Goal: Task Accomplishment & Management: Use online tool/utility

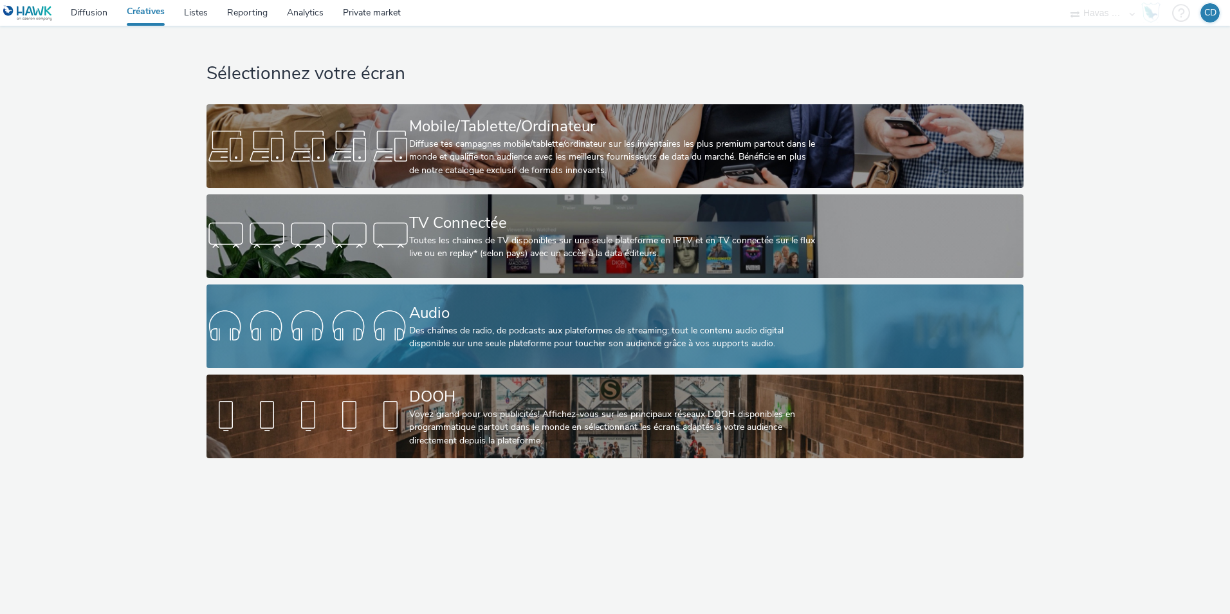
click at [431, 347] on div "Des chaînes de radio, de podcasts aux plateformes de streaming: tout le contenu…" at bounding box center [612, 337] width 406 height 26
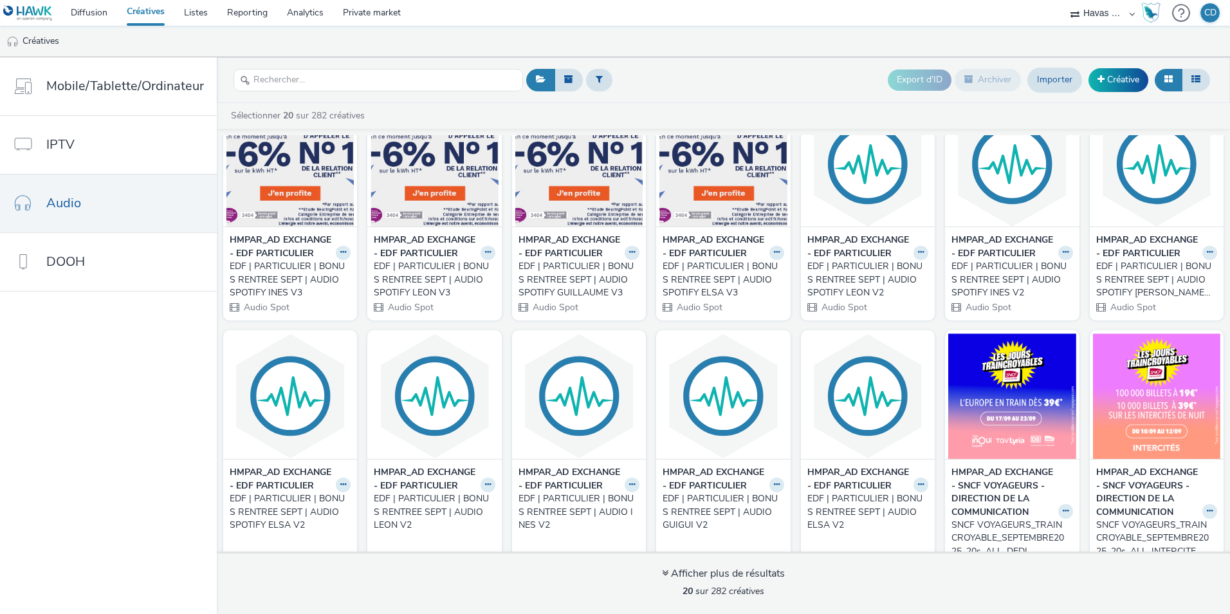
scroll to position [45, 0]
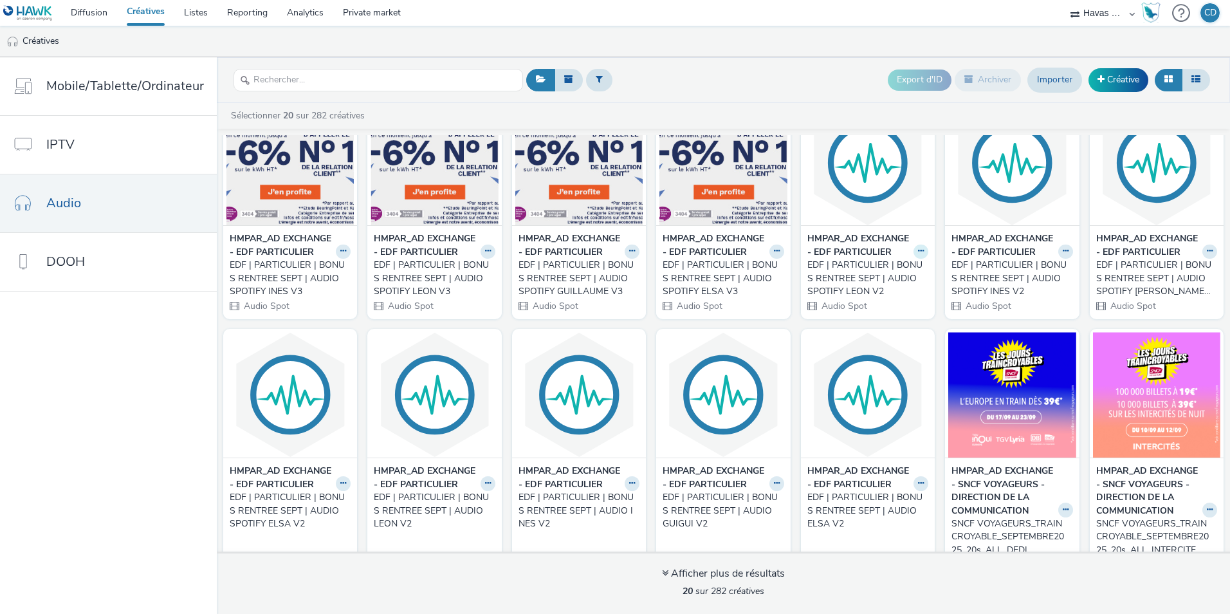
click at [918, 255] on icon at bounding box center [921, 251] width 6 height 8
click at [880, 286] on link "Modifier" at bounding box center [880, 274] width 97 height 26
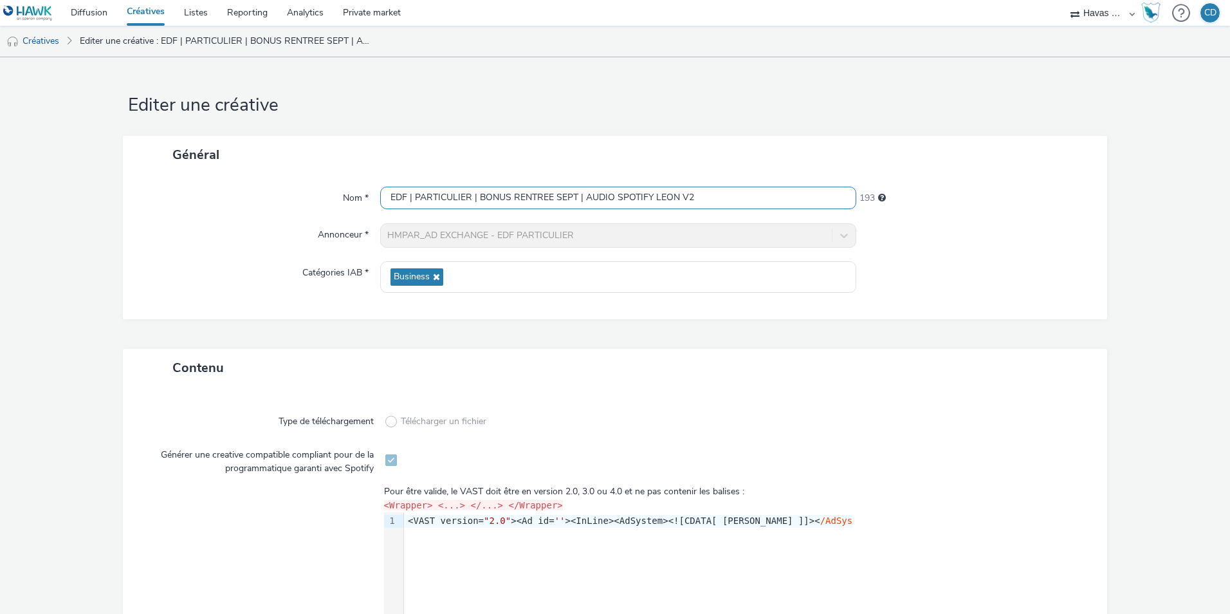
click at [751, 187] on input "EDF | PARTICULIER | BONUS RENTREE SEPT | AUDIO SPOTIFY LEON V2" at bounding box center [618, 198] width 476 height 23
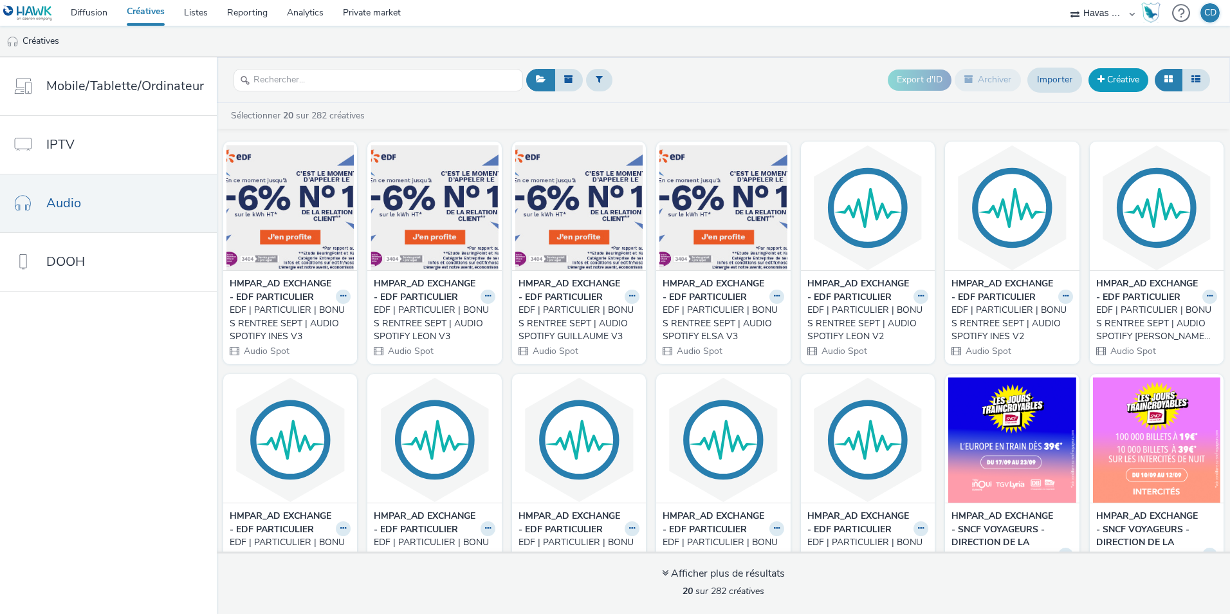
click at [1129, 85] on link "Créative" at bounding box center [1119, 79] width 60 height 23
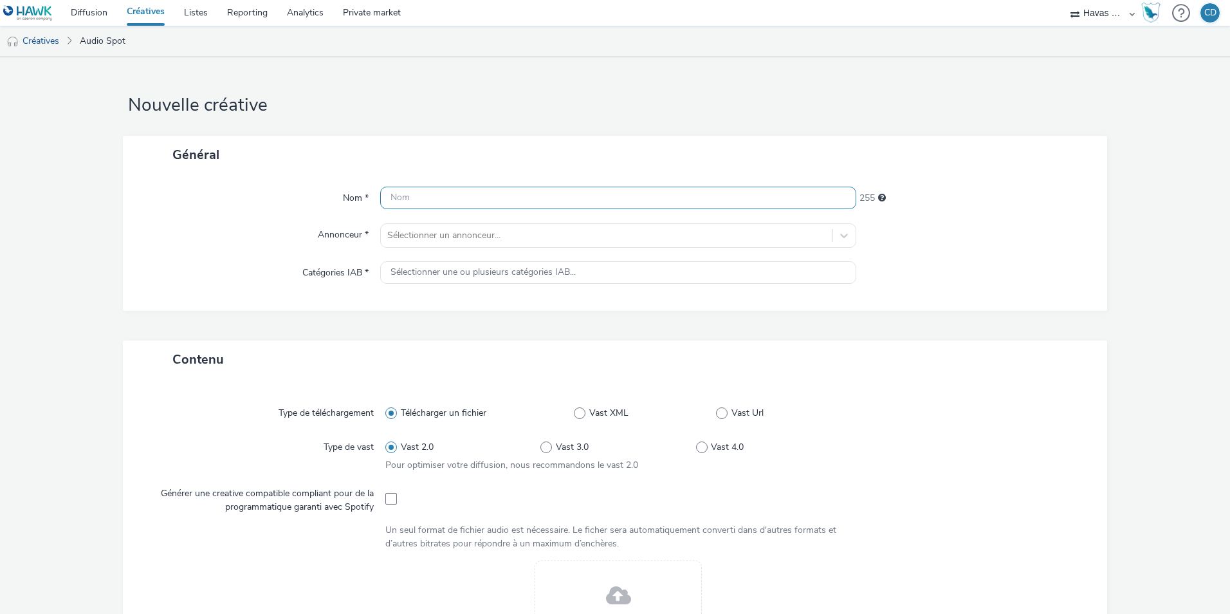
click at [465, 188] on input "text" at bounding box center [618, 198] width 476 height 23
paste input "EDF | PARTICULIER | BONUS RENTREE SEPT | AUDIO SPOTIFY LEON V2"
drag, startPoint x: 575, startPoint y: 199, endPoint x: 480, endPoint y: 202, distance: 94.6
click at [480, 202] on input "EDF | PARTICULIER | BONUS RENTREE SEPT | AUDIO SPOTIFY LEON V2" at bounding box center [618, 198] width 476 height 23
drag, startPoint x: 703, startPoint y: 198, endPoint x: 660, endPoint y: 194, distance: 43.3
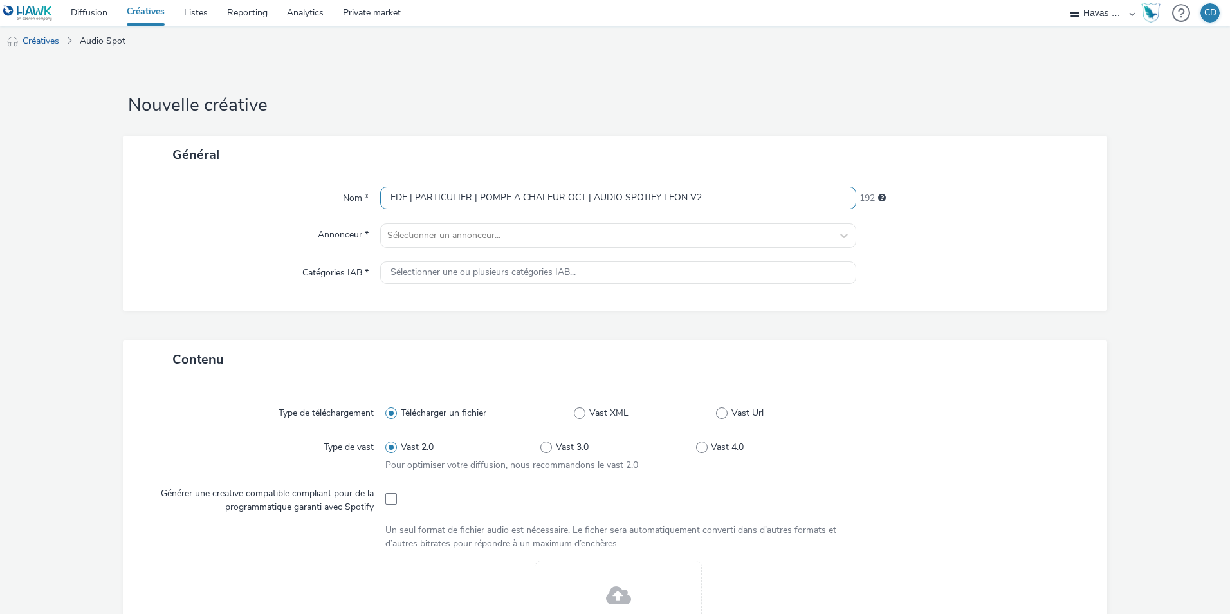
click at [660, 194] on input "EDF | PARTICULIER | POMPE A CHALEUR OCT | AUDIO SPOTIFY LEON V2" at bounding box center [618, 198] width 476 height 23
type input "EDF | PARTICULIER | POMPE A CHALEUR OCT | AUDIO SPOTIFY DEDICACE"
click at [614, 236] on div at bounding box center [606, 235] width 438 height 15
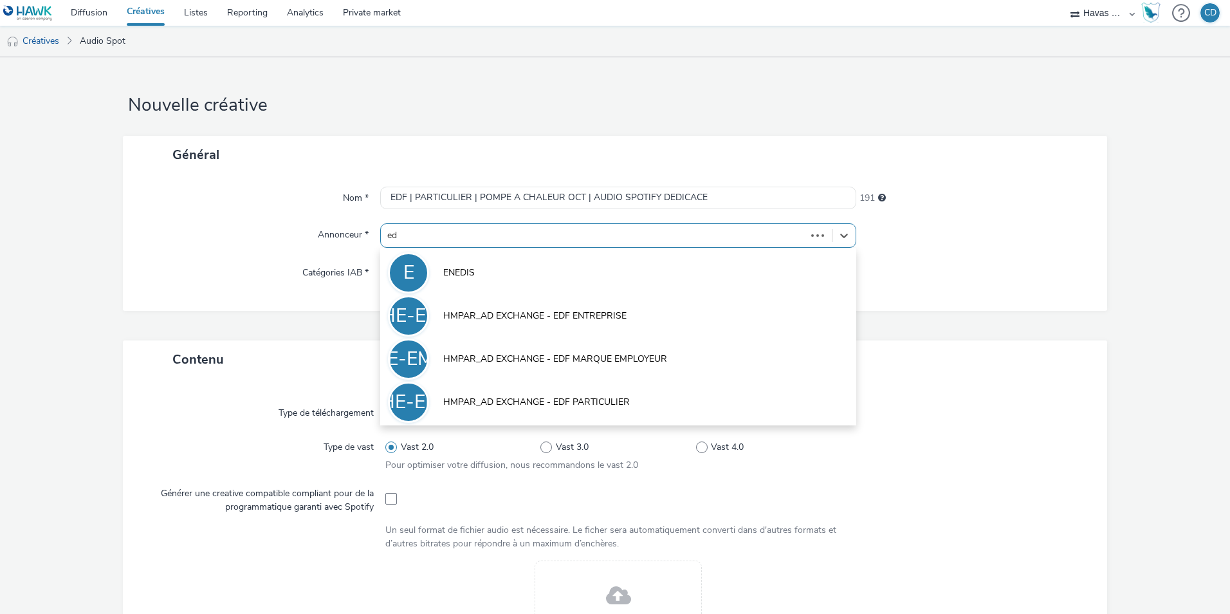
type input "edf"
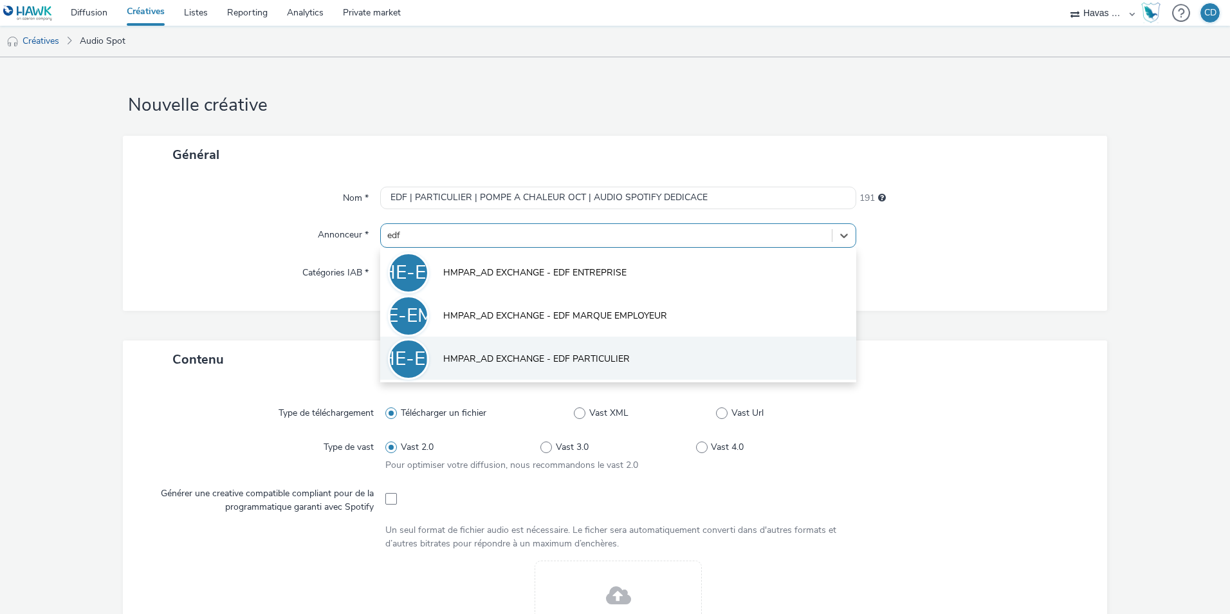
click at [614, 349] on li "HE-EP HMPAR_AD EXCHANGE - EDF PARTICULIER" at bounding box center [618, 358] width 476 height 43
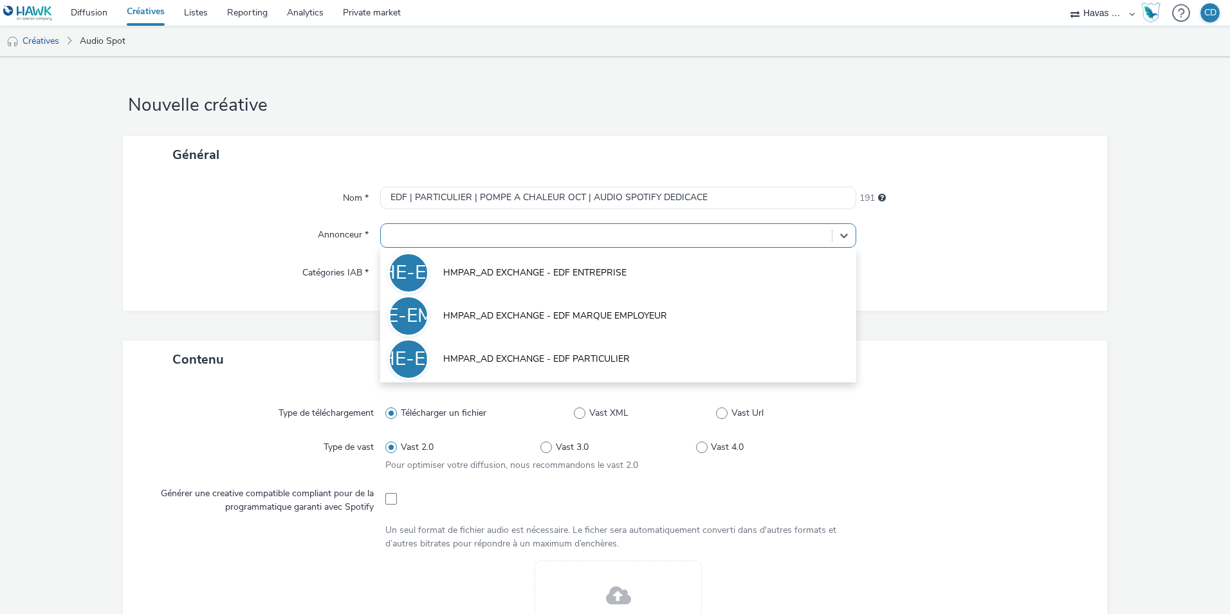
type input "[URL][DOMAIN_NAME]"
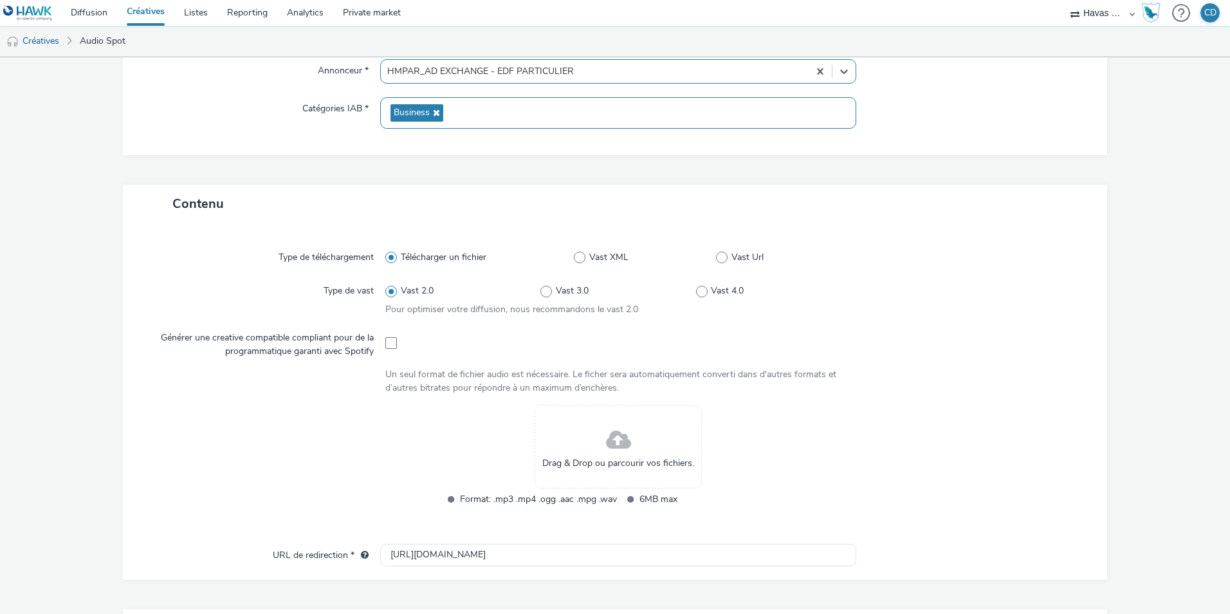
scroll to position [182, 0]
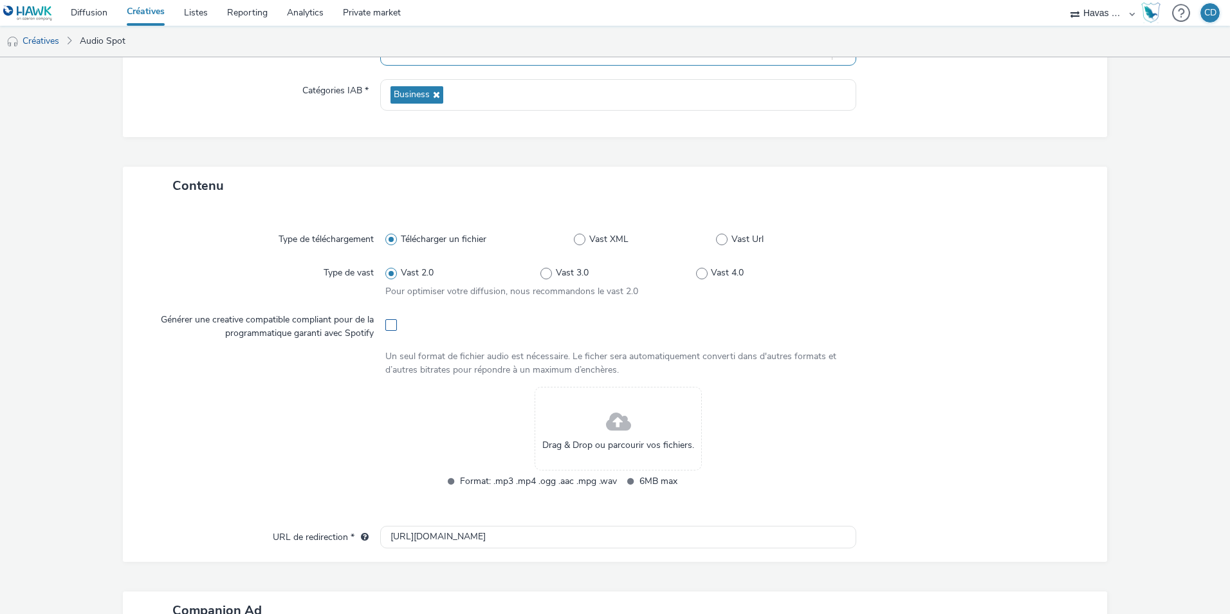
click at [389, 324] on span at bounding box center [391, 325] width 12 height 12
checkbox input "true"
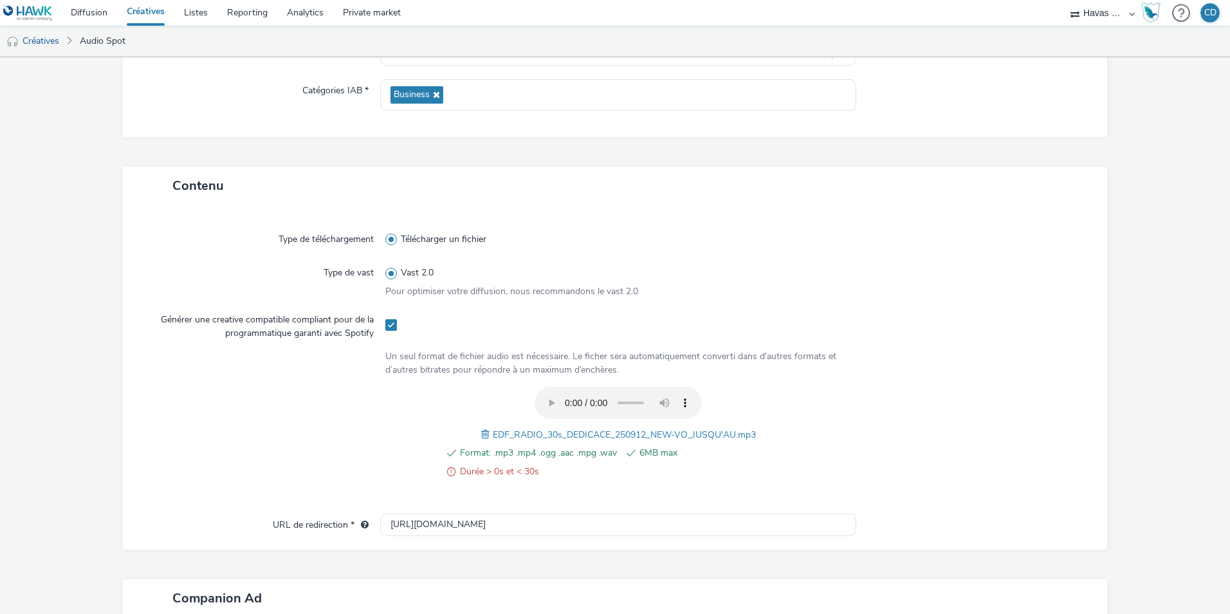
click at [481, 435] on span at bounding box center [487, 434] width 12 height 14
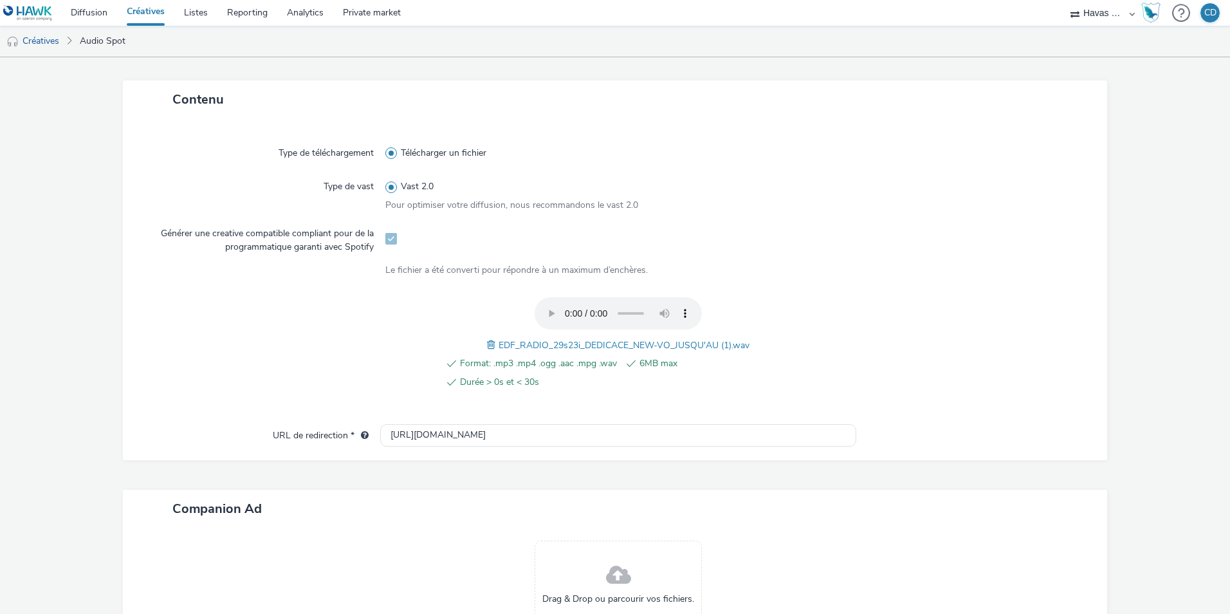
scroll to position [310, 0]
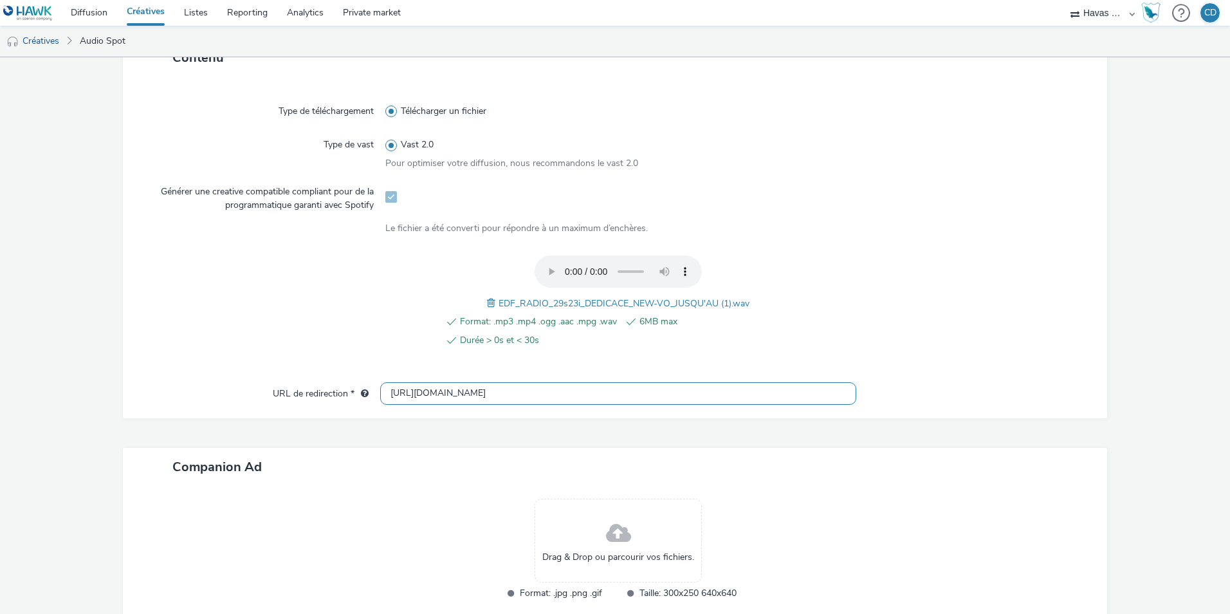
click at [464, 385] on input "[URL][DOMAIN_NAME]" at bounding box center [618, 393] width 476 height 23
paste input "[URL][DOMAIN_NAME][DOMAIN_NAME]"
type input "[URL][DOMAIN_NAME][DOMAIN_NAME]"
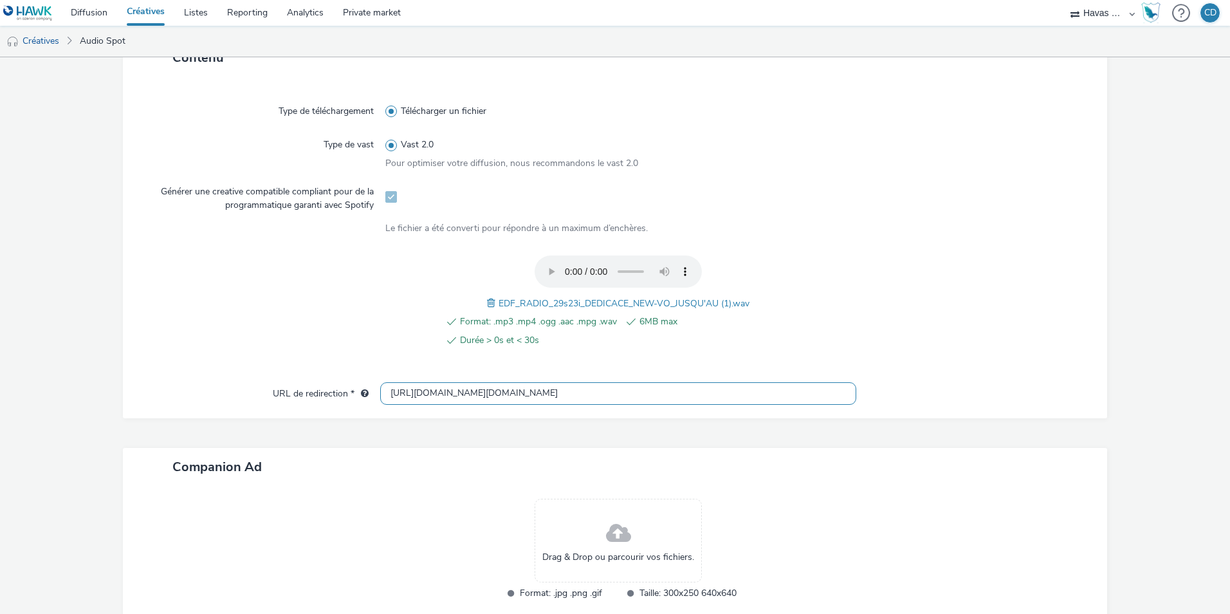
scroll to position [0, 467]
click at [477, 386] on input "[URL][DOMAIN_NAME][DOMAIN_NAME]" at bounding box center [618, 393] width 476 height 23
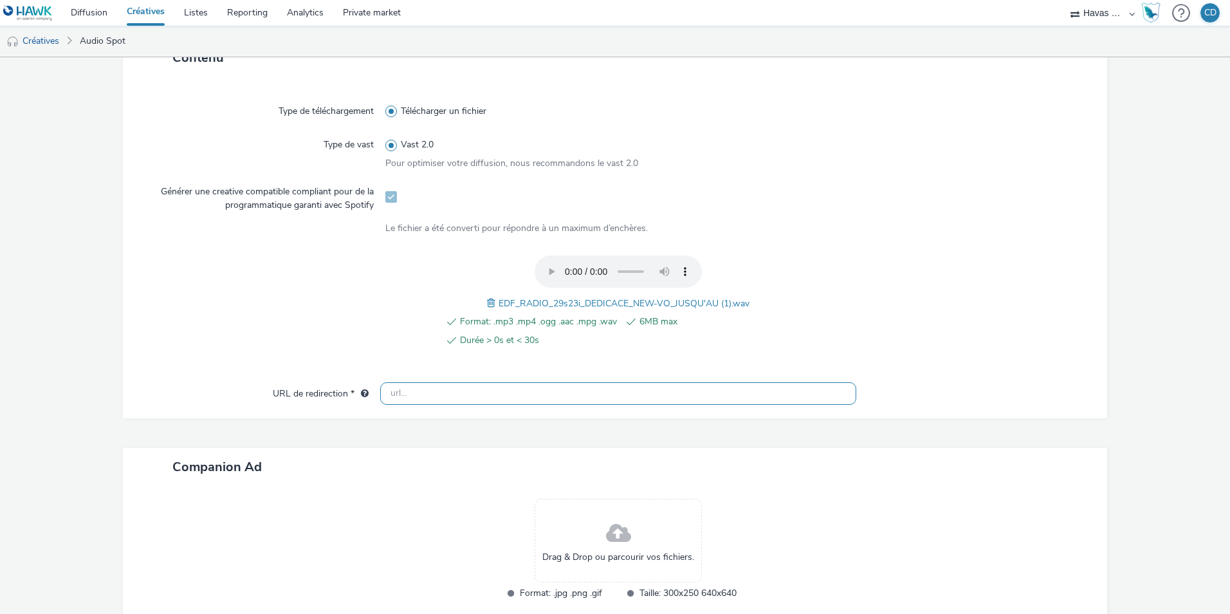
scroll to position [0, 0]
click at [513, 383] on input "text" at bounding box center [618, 393] width 476 height 23
paste input "[URL][DOMAIN_NAME]"
click at [382, 392] on input "[URL][DOMAIN_NAME]" at bounding box center [618, 393] width 476 height 23
click at [561, 394] on input "[URL][DOMAIN_NAME]" at bounding box center [618, 393] width 476 height 23
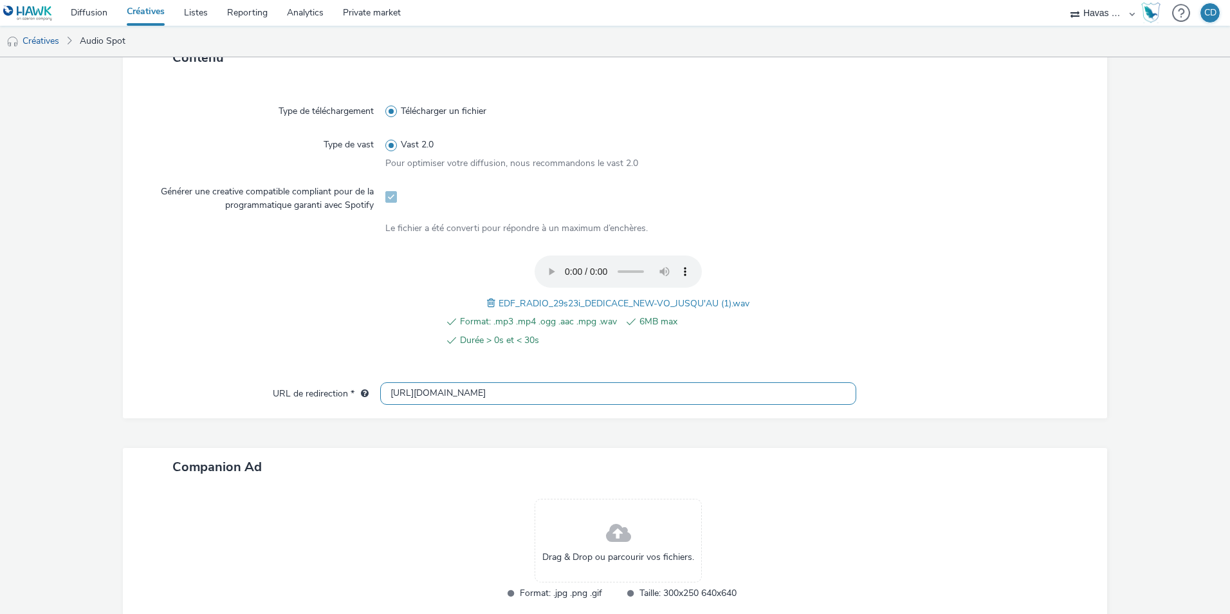
click at [561, 394] on input "[URL][DOMAIN_NAME]" at bounding box center [618, 393] width 476 height 23
type input "[URL][DOMAIN_NAME]"
click at [886, 252] on div "Type de téléchargement Télécharger un fichier Type de vast Vast 2.0 Pour optimi…" at bounding box center [615, 235] width 959 height 293
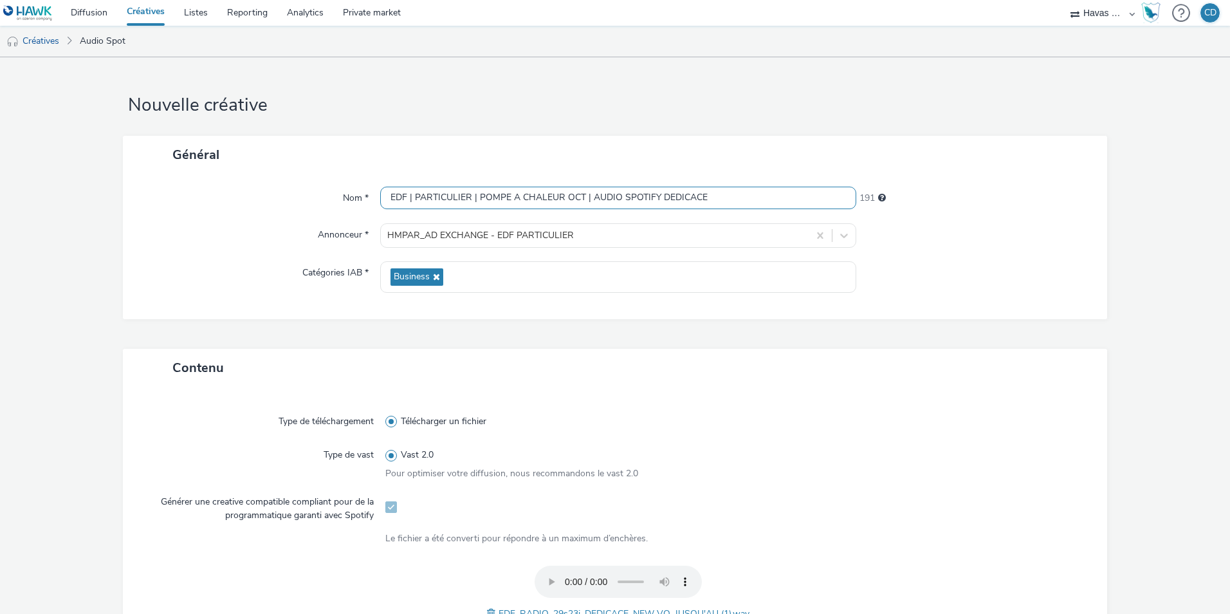
click at [602, 190] on input "EDF | PARTICULIER | POMPE A CHALEUR OCT | AUDIO SPOTIFY DEDICACE" at bounding box center [618, 198] width 476 height 23
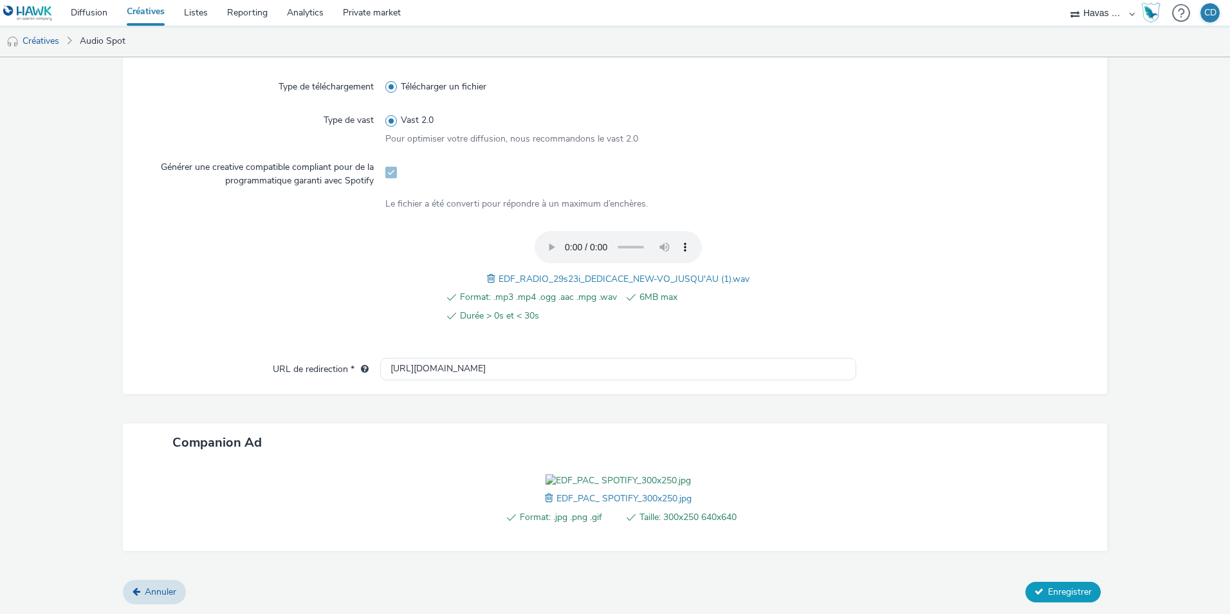
click at [1049, 588] on span "Enregistrer" at bounding box center [1070, 592] width 44 height 12
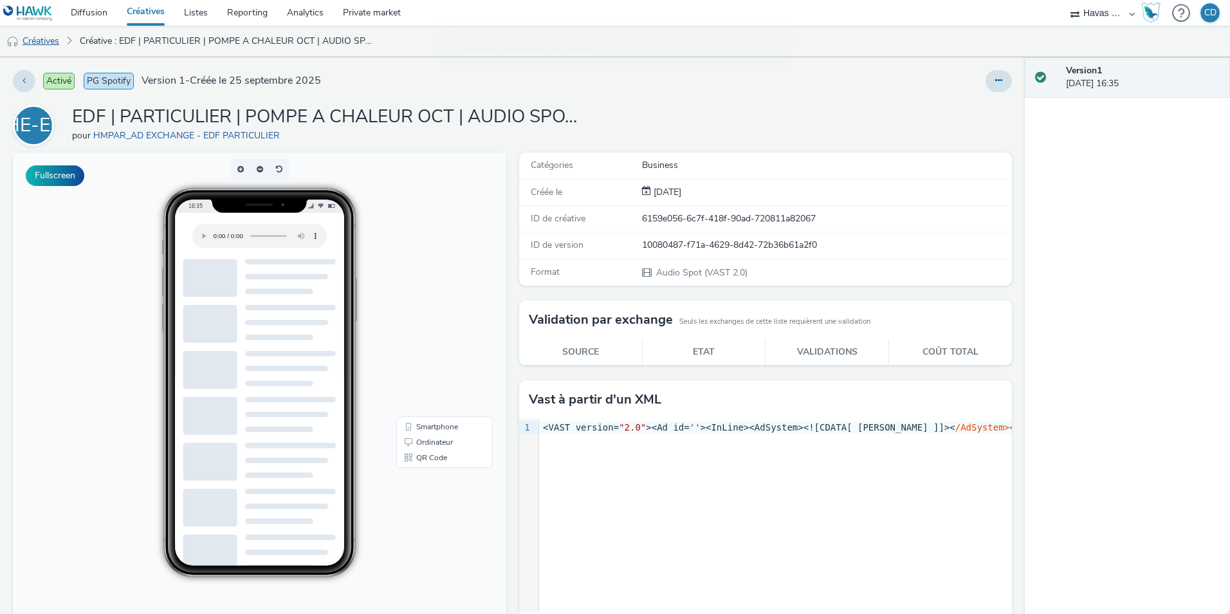
click at [46, 42] on link "Créatives" at bounding box center [33, 41] width 66 height 31
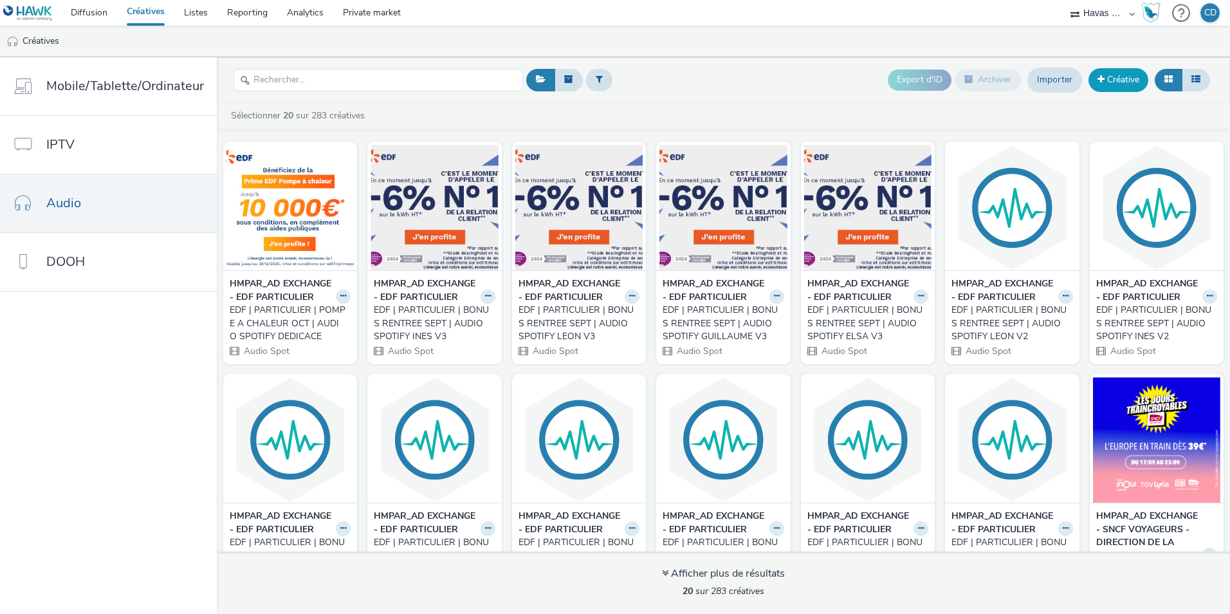
click at [1127, 78] on link "Créative" at bounding box center [1119, 79] width 60 height 23
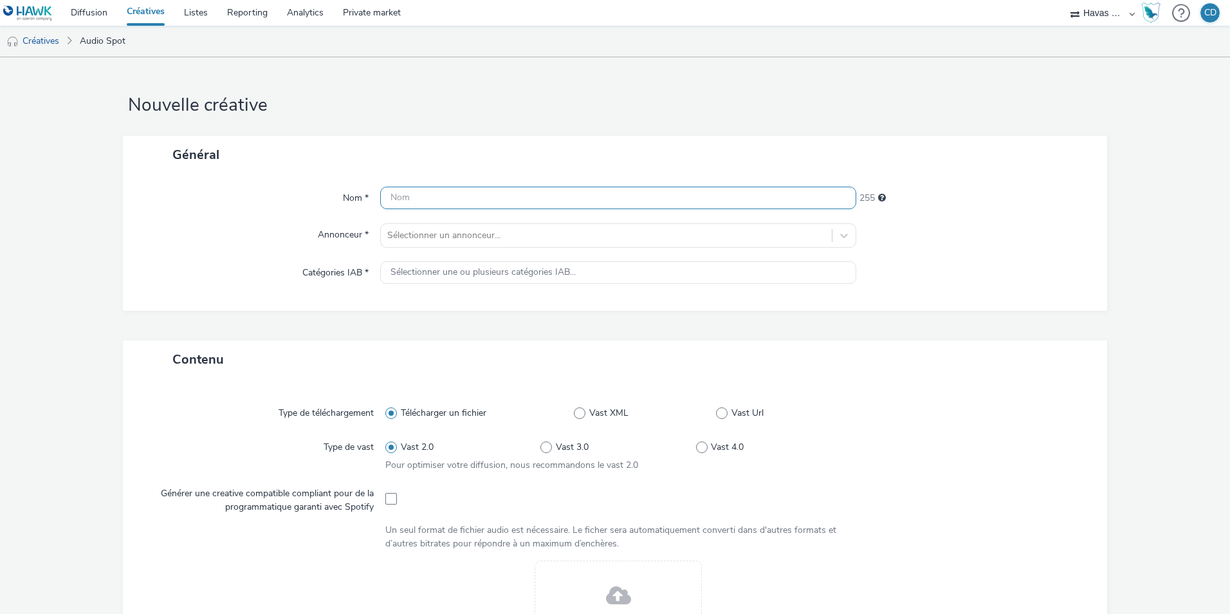
click at [678, 189] on input "text" at bounding box center [618, 198] width 476 height 23
paste input "EDF | PARTICULIER | POMPE A CHALEUR OCT | AUDIO SPOTIFY DEDICACE"
click at [680, 196] on input "EDF | PARTICULIER | POMPE A CHALEUR OCT | AUDIO SPOTIFY DEDICACE" at bounding box center [618, 198] width 476 height 23
type input "EDF | PARTICULIER | POMPE A CHALEUR OCT | AUDIO SPOTIFY TATTOUAGE"
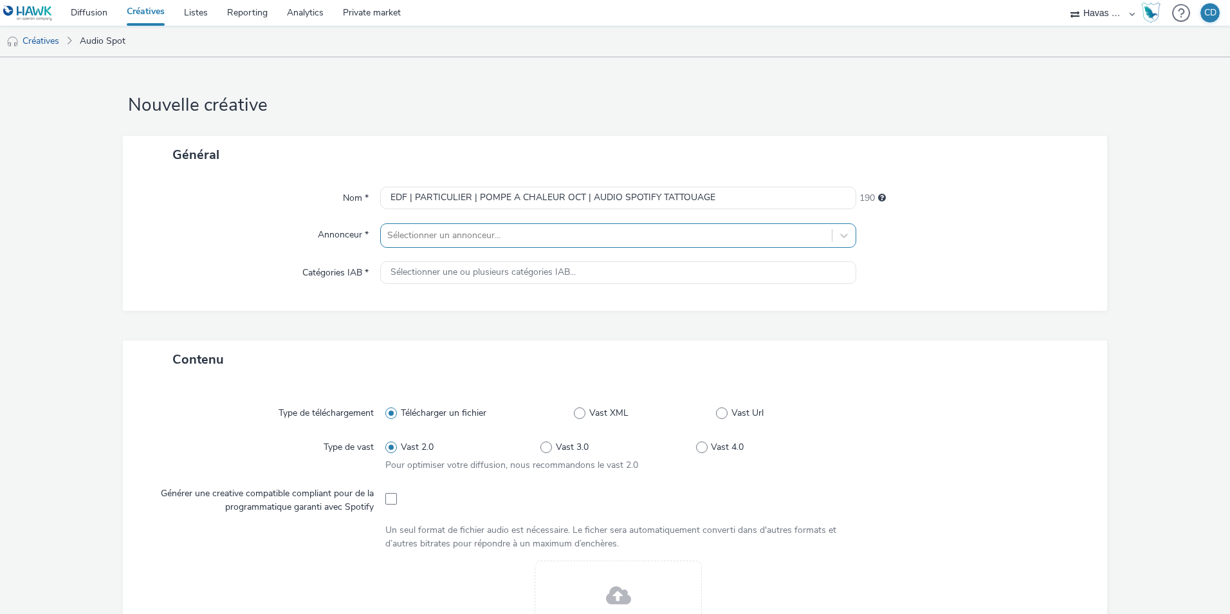
click at [617, 237] on div at bounding box center [606, 235] width 438 height 15
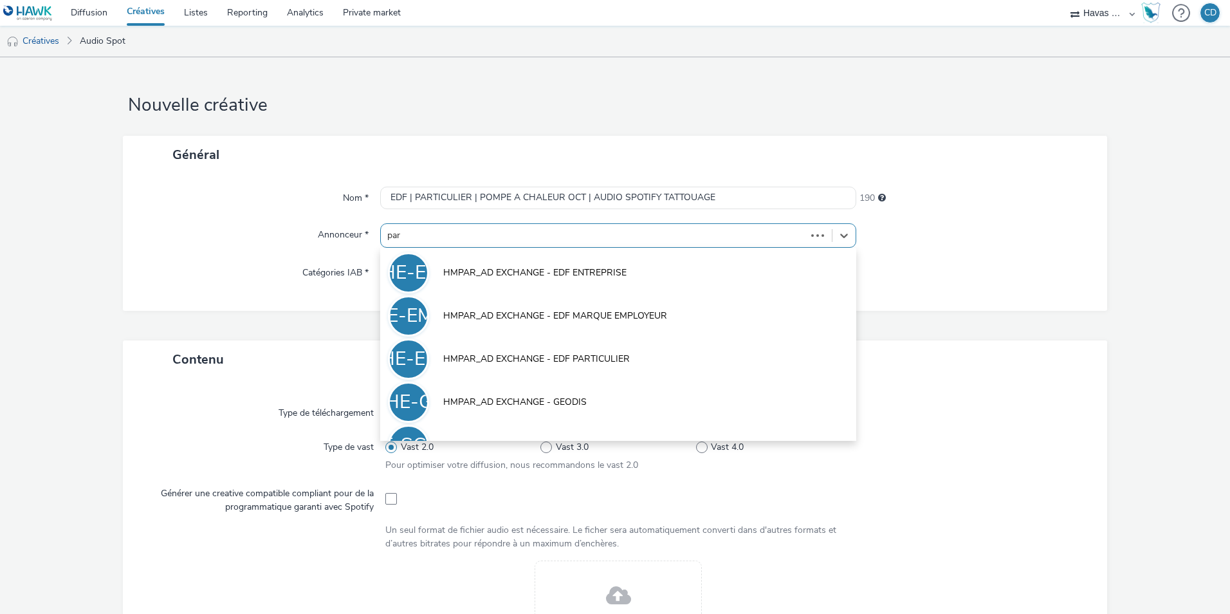
type input "part"
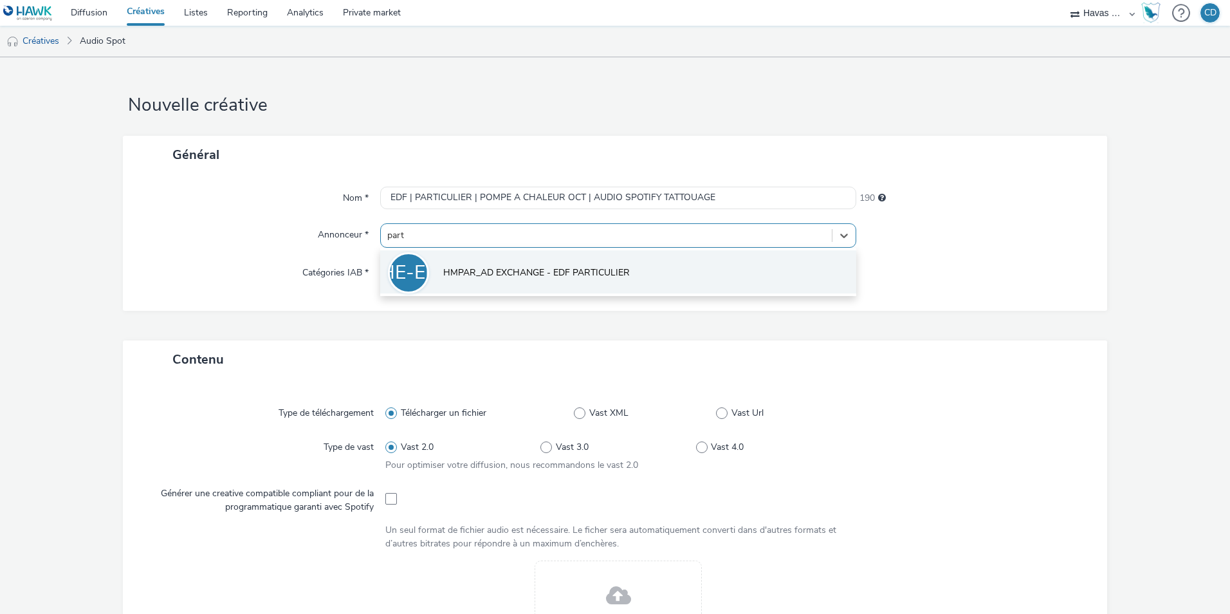
click at [606, 270] on span "HMPAR_AD EXCHANGE - EDF PARTICULIER" at bounding box center [536, 272] width 187 height 13
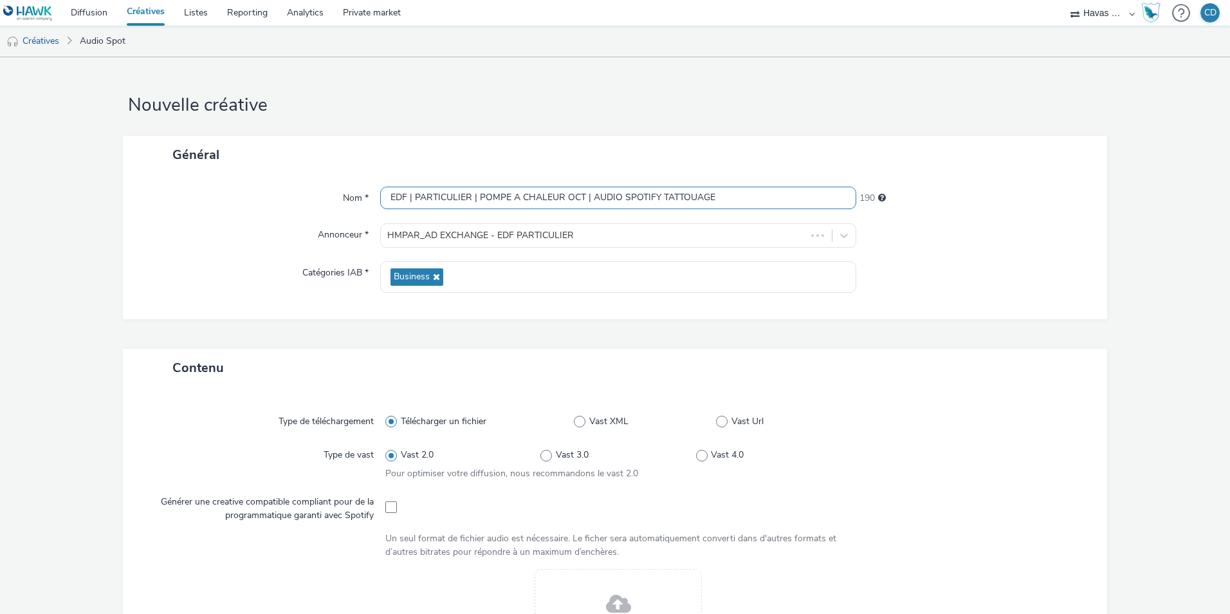
click at [677, 198] on input "EDF | PARTICULIER | POMPE A CHALEUR OCT | AUDIO SPOTIFY TATTOUAGE" at bounding box center [618, 198] width 476 height 23
type input "EDF | PARTICULIER | POMPE A CHALEUR OCT | AUDIO SPOTIFY TATOUAGE"
click at [946, 337] on div "Général Nom * EDF | PARTICULIER | POMPE A CHALEUR OCT | AUDIO SPOTIFY TATOUAGE …" at bounding box center [615, 242] width 985 height 213
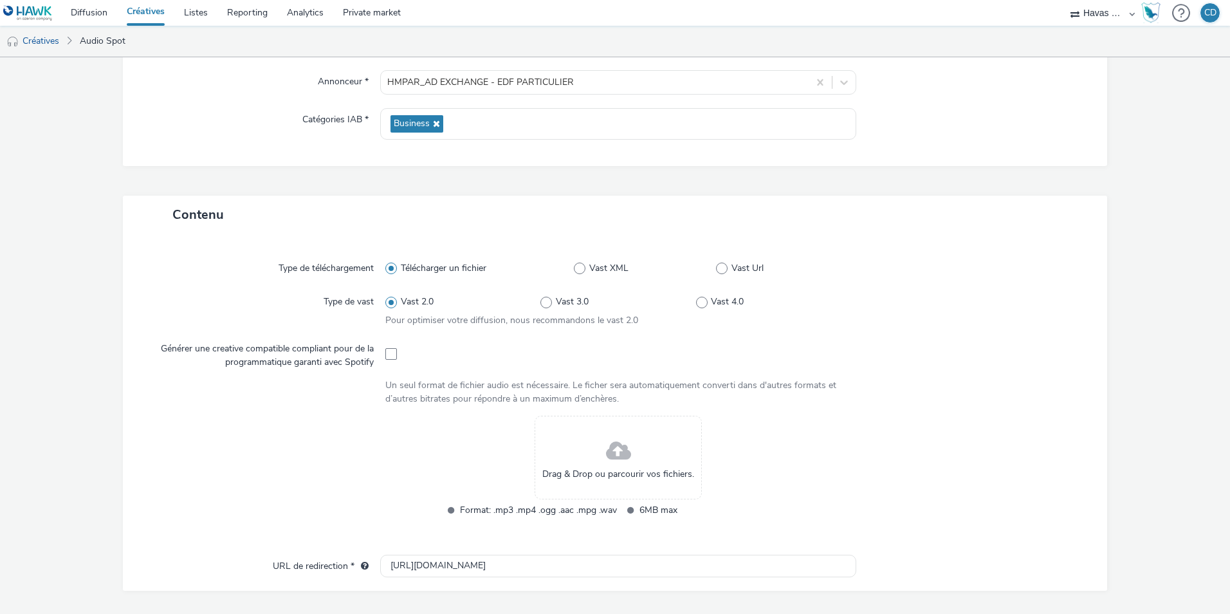
click at [391, 361] on div at bounding box center [618, 353] width 466 height 32
click at [387, 357] on span at bounding box center [391, 354] width 12 height 12
checkbox input "true"
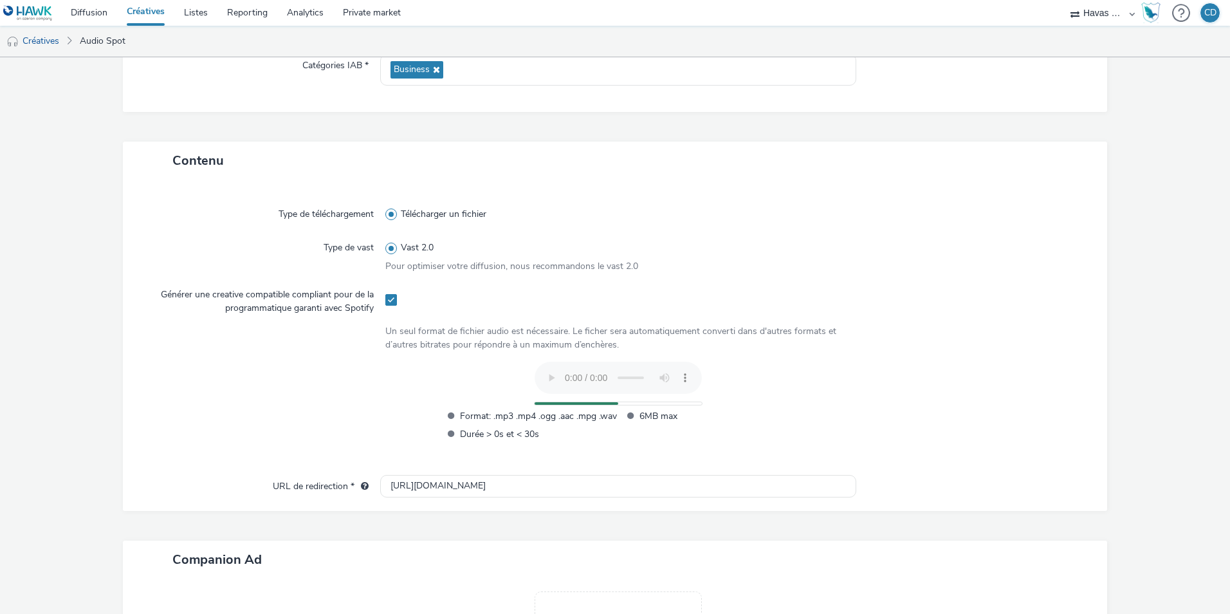
scroll to position [209, 0]
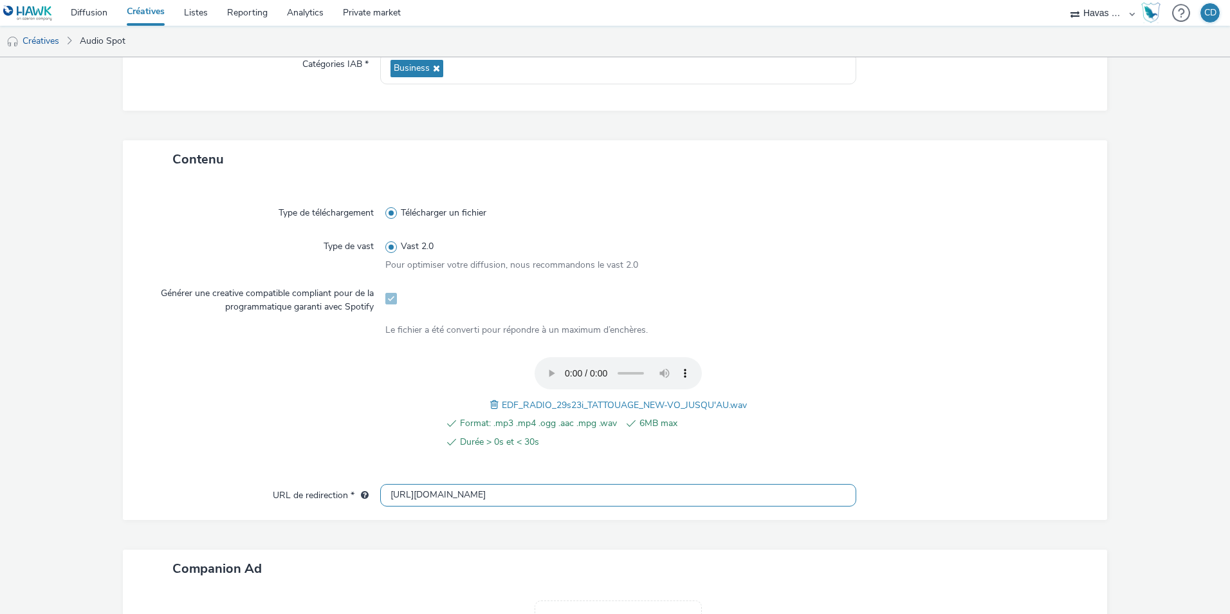
click at [487, 492] on input "[URL][DOMAIN_NAME]" at bounding box center [618, 495] width 476 height 23
paste input "[URL][DOMAIN_NAME]"
type input "[URL][DOMAIN_NAME]"
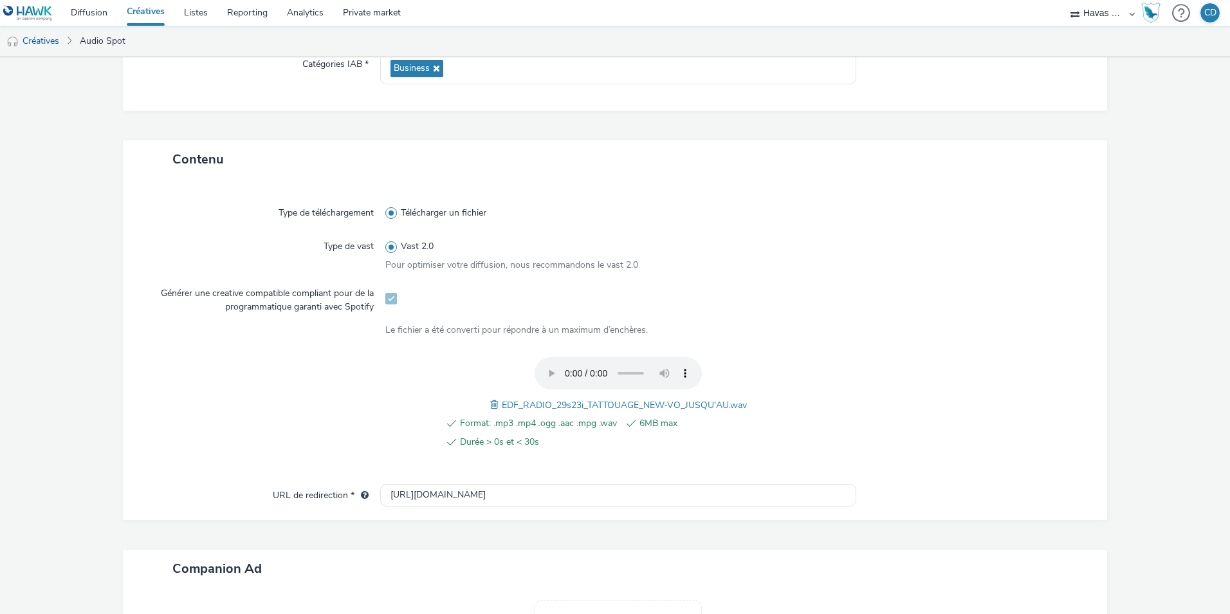
click at [1009, 389] on div at bounding box center [967, 410] width 233 height 106
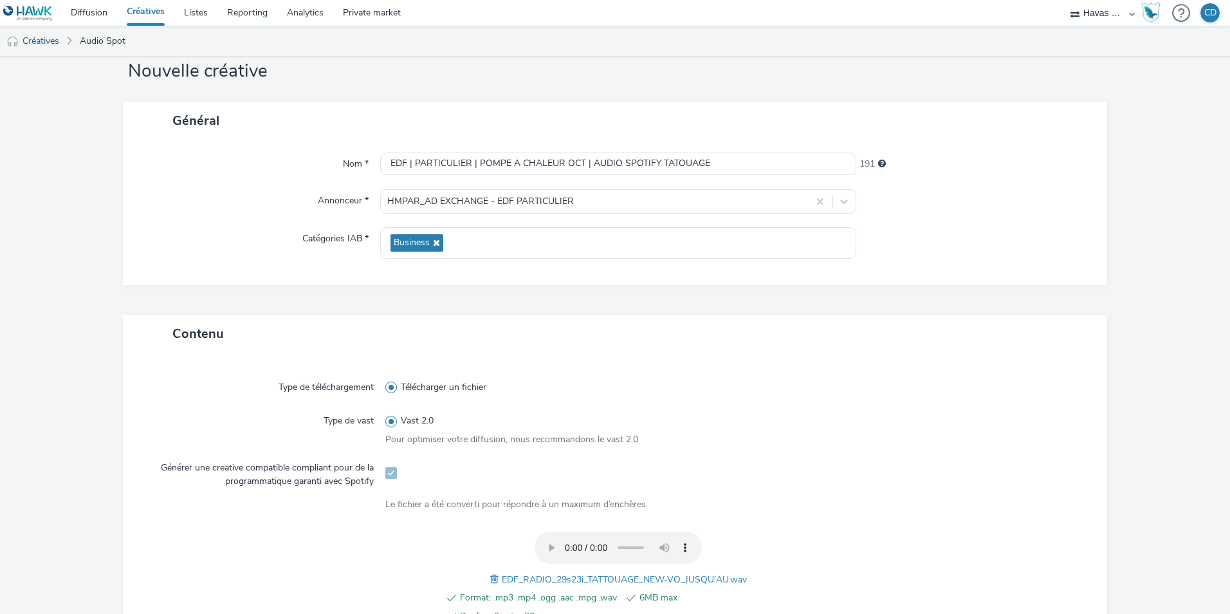
scroll to position [409, 0]
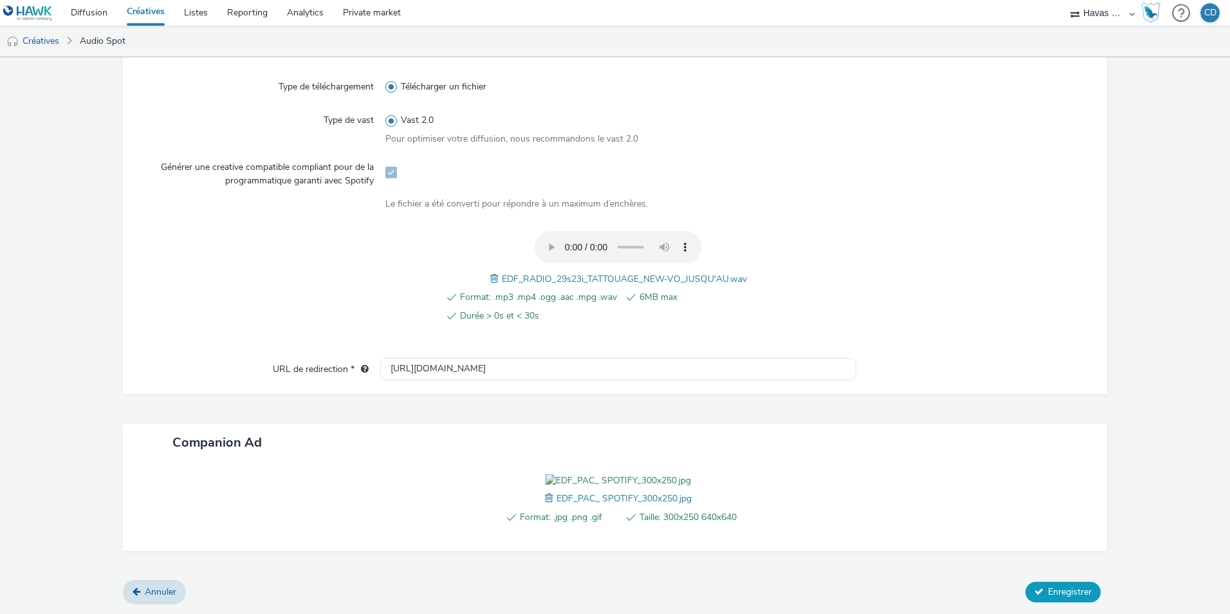
click at [1048, 588] on span "Enregistrer" at bounding box center [1070, 592] width 44 height 12
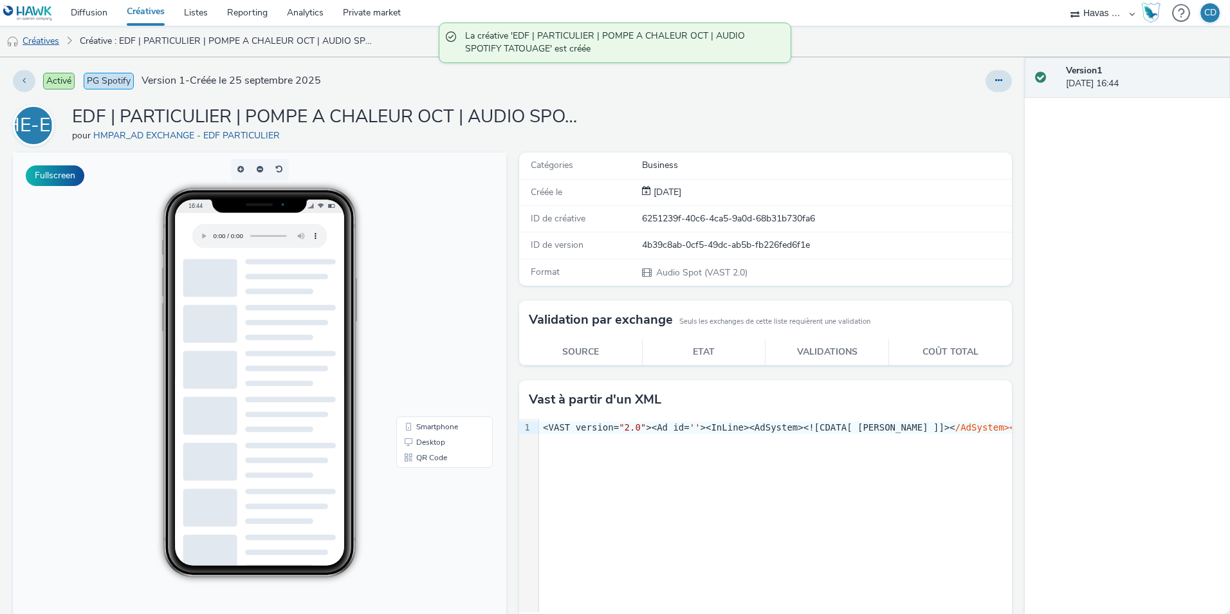
click at [57, 32] on link "Créatives" at bounding box center [33, 41] width 66 height 31
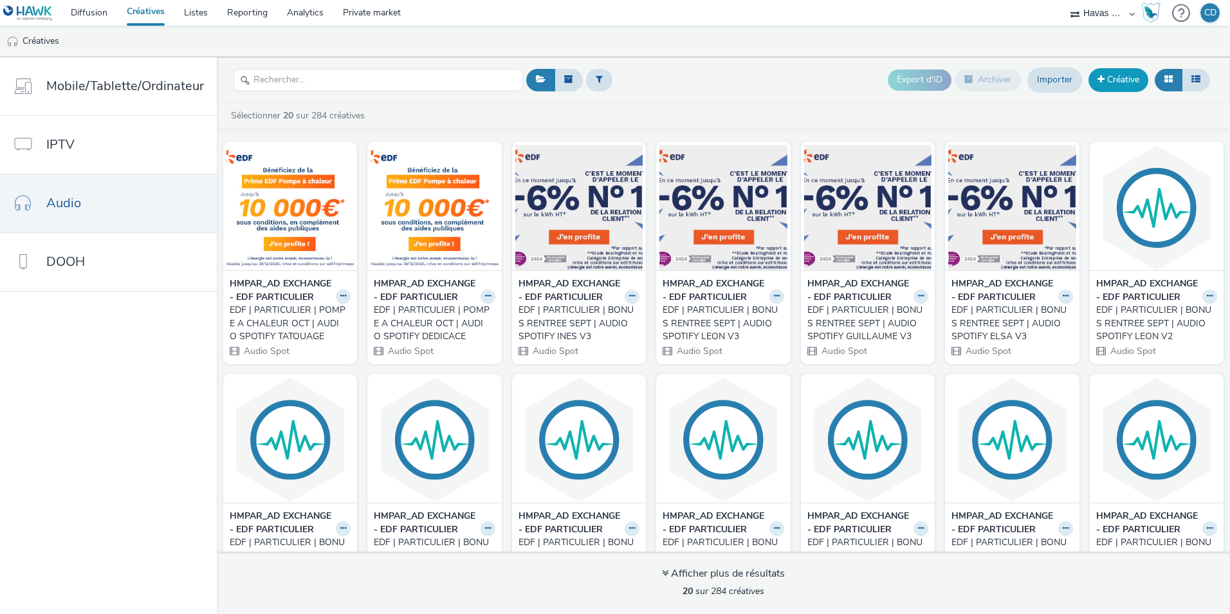
click at [1122, 82] on link "Créative" at bounding box center [1119, 79] width 60 height 23
click at [280, 299] on strong "HMPAR_AD EXCHANGE - EDF PARTICULIER" at bounding box center [281, 290] width 103 height 26
click at [340, 300] on icon at bounding box center [343, 296] width 6 height 8
click at [331, 329] on link "Modifier" at bounding box center [302, 319] width 97 height 26
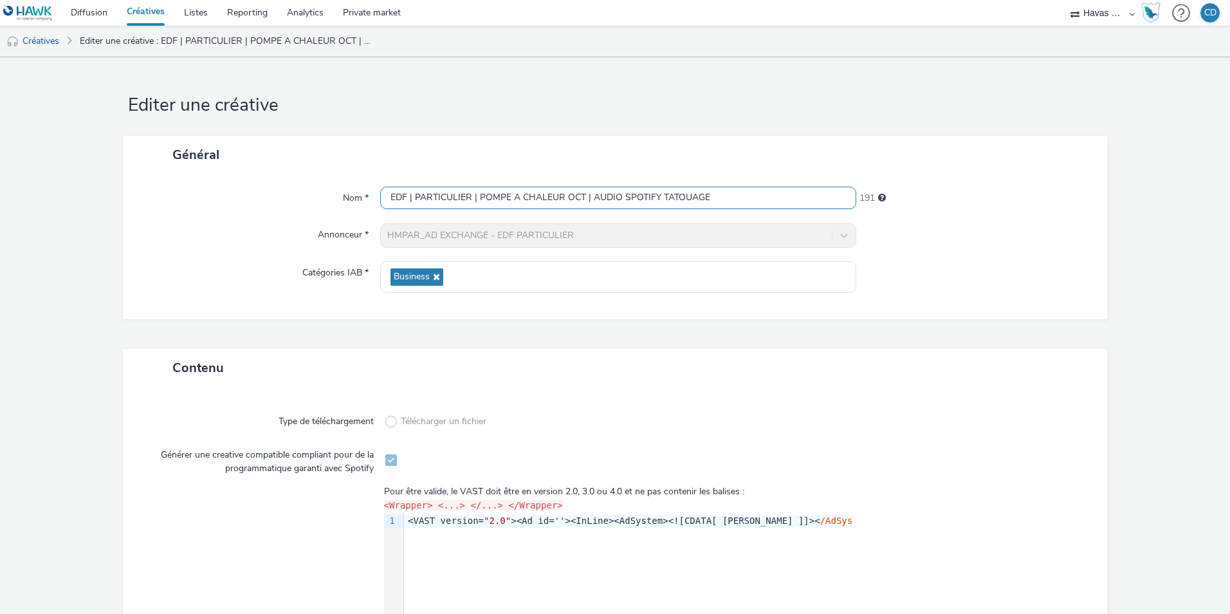
click at [595, 198] on input "EDF | PARTICULIER | POMPE A CHALEUR OCT | AUDIO SPOTIFY TATOUAGE" at bounding box center [618, 198] width 476 height 23
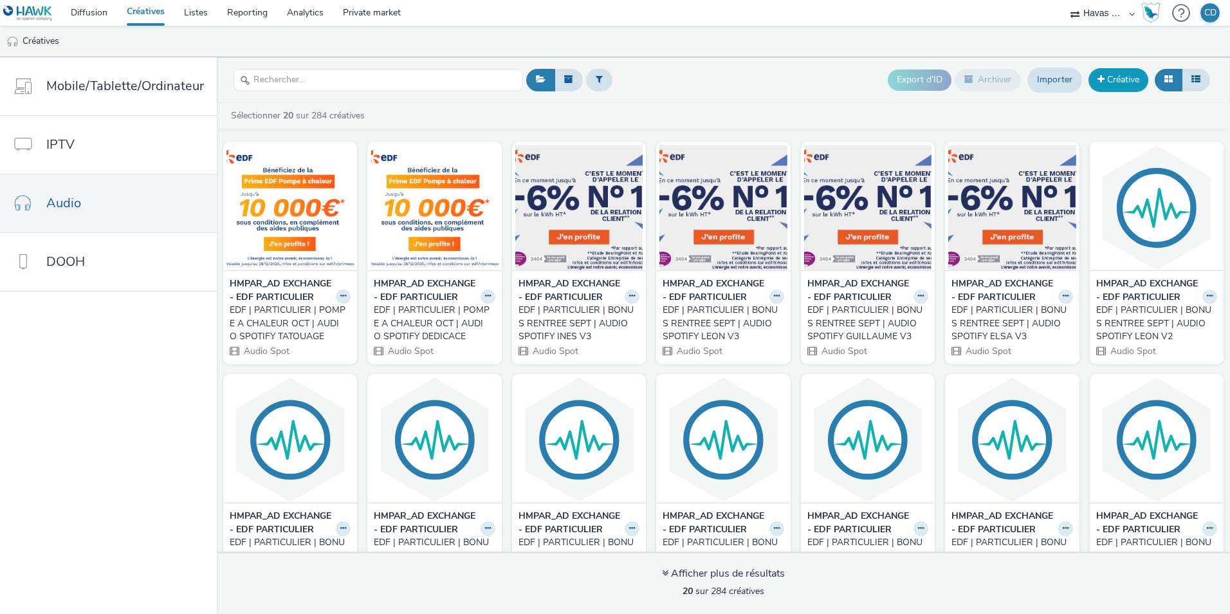
click at [1132, 80] on link "Créative" at bounding box center [1119, 79] width 60 height 23
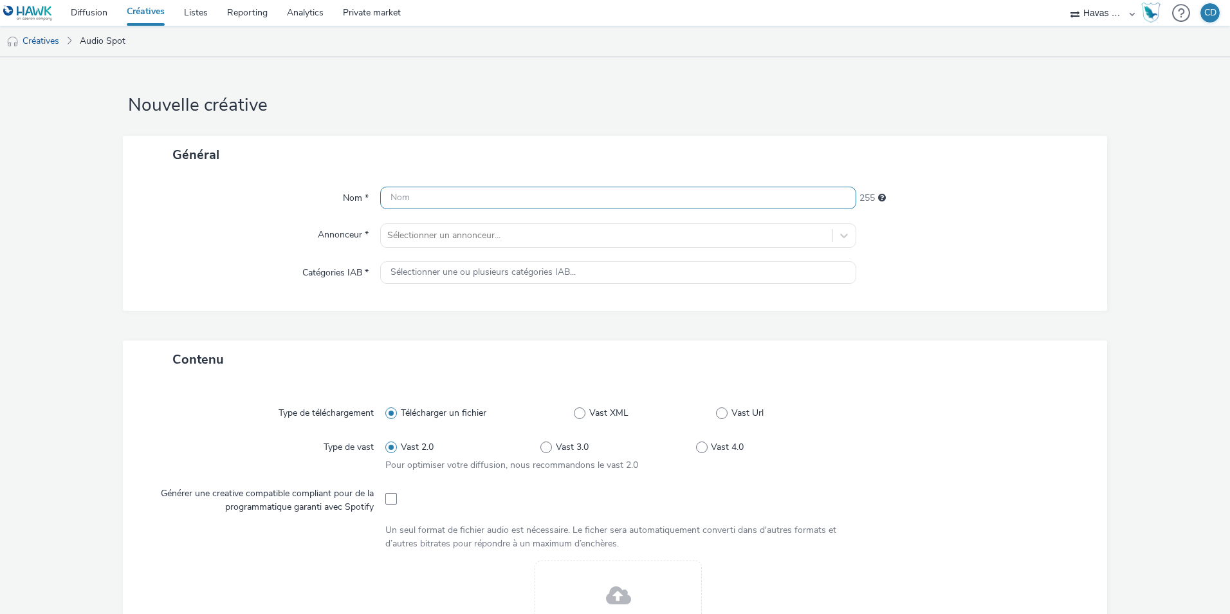
click at [685, 205] on input "text" at bounding box center [618, 198] width 476 height 23
paste input "EDF | PARTICULIER | POMPE A CHALEUR OCT | AUDIO SPOTIFY TATOUAGE"
click at [644, 196] on input "EDF | PARTICULIER | POMPE A CHALEUR OCT | AUDIO SPOTIFY TATOUAGE" at bounding box center [618, 198] width 476 height 23
type input "EDF | PARTICULIER | POMPE A CHALEUR OCT | AUDIO TATOUAGE"
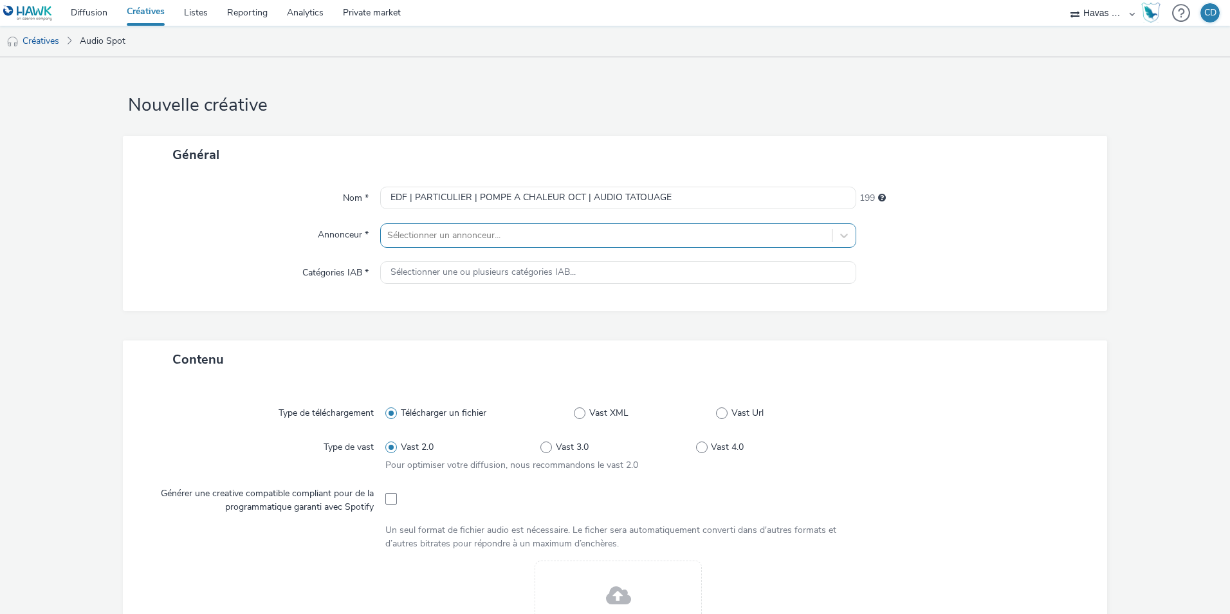
click at [455, 235] on div at bounding box center [606, 235] width 438 height 15
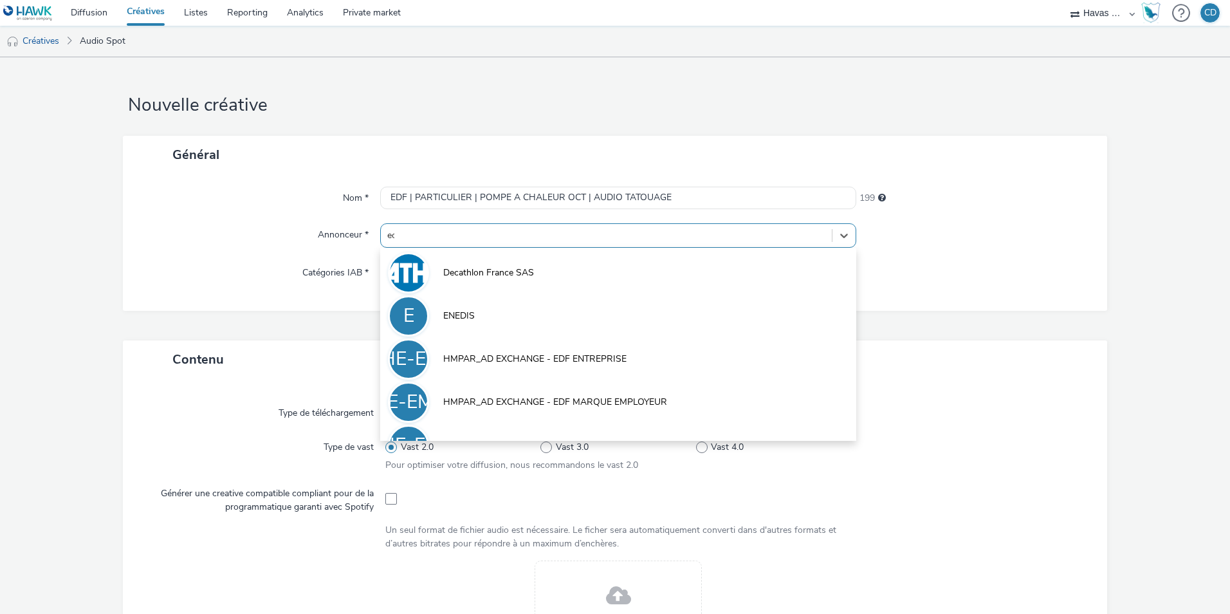
type input "edf"
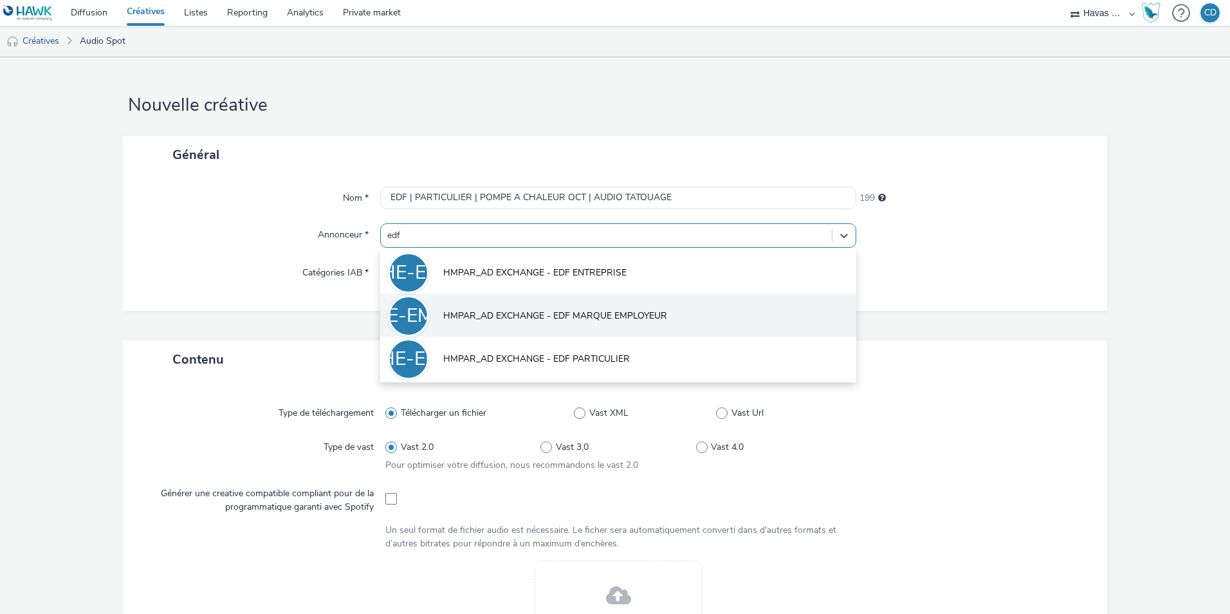
click at [492, 316] on span "HMPAR_AD EXCHANGE - EDF MARQUE EMPLOYEUR" at bounding box center [555, 316] width 224 height 13
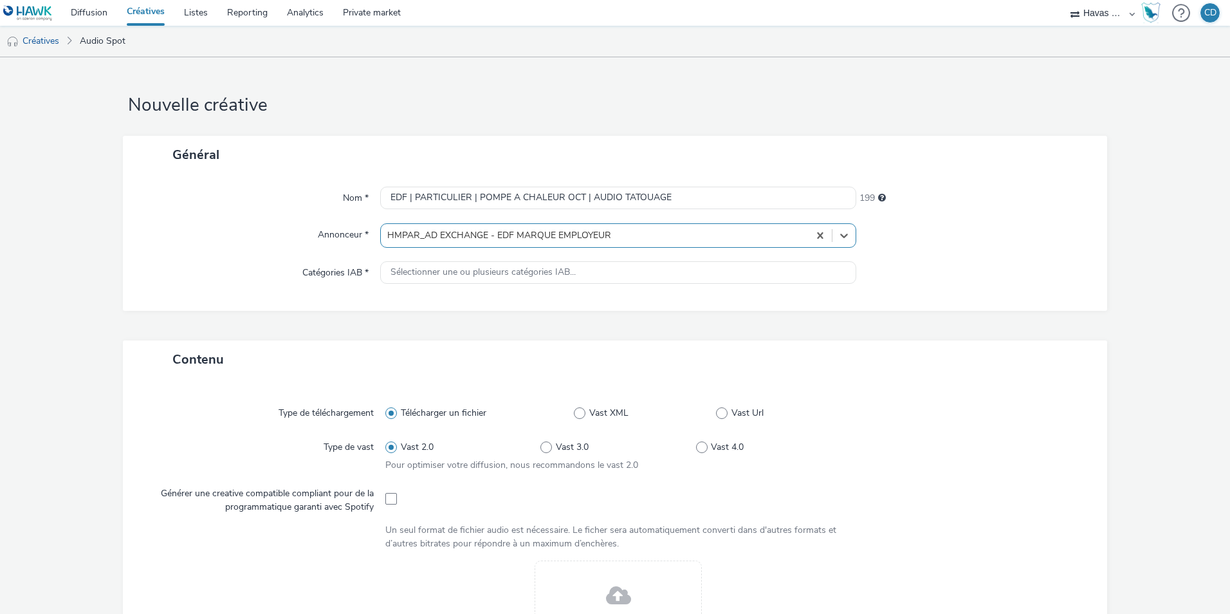
type input "[URL][DOMAIN_NAME]"
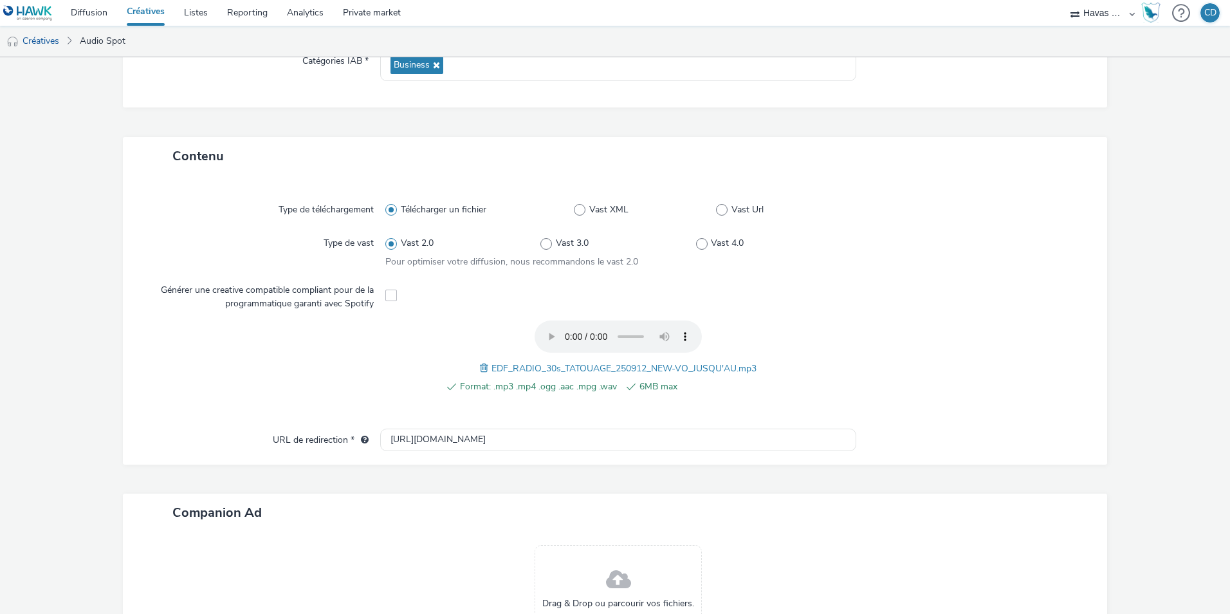
scroll to position [212, 0]
click at [530, 431] on input "[URL][DOMAIN_NAME]" at bounding box center [618, 439] width 476 height 23
paste input "[URL][DOMAIN_NAME]"
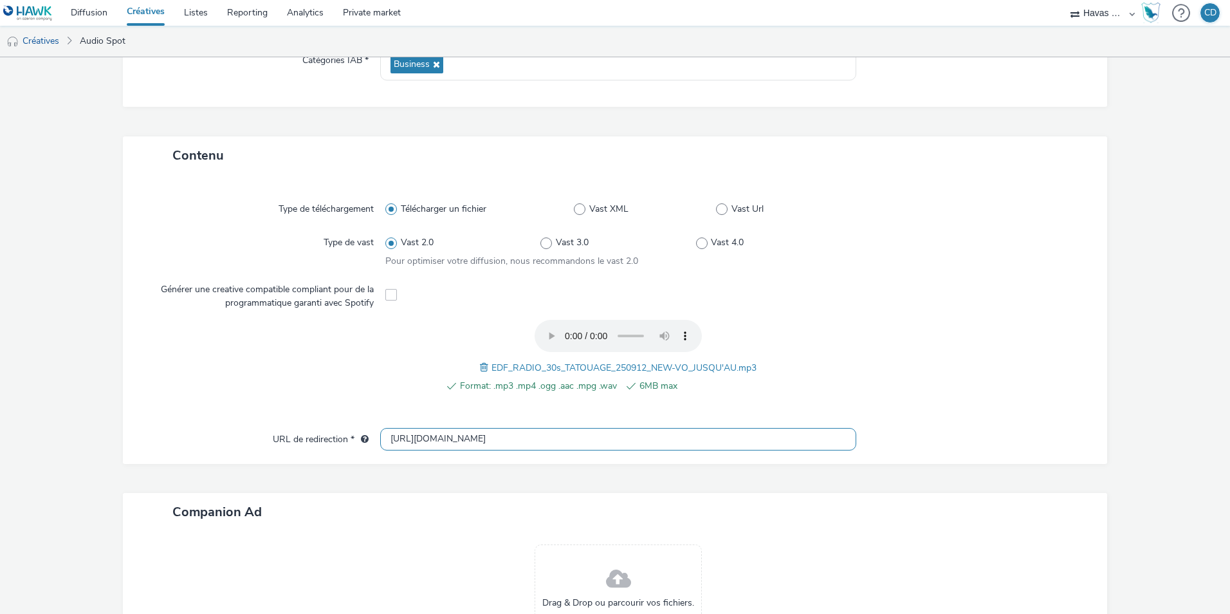
click at [388, 440] on input "[URL][DOMAIN_NAME]" at bounding box center [618, 439] width 476 height 23
type input "[URL][DOMAIN_NAME]"
click at [916, 367] on div at bounding box center [967, 363] width 233 height 87
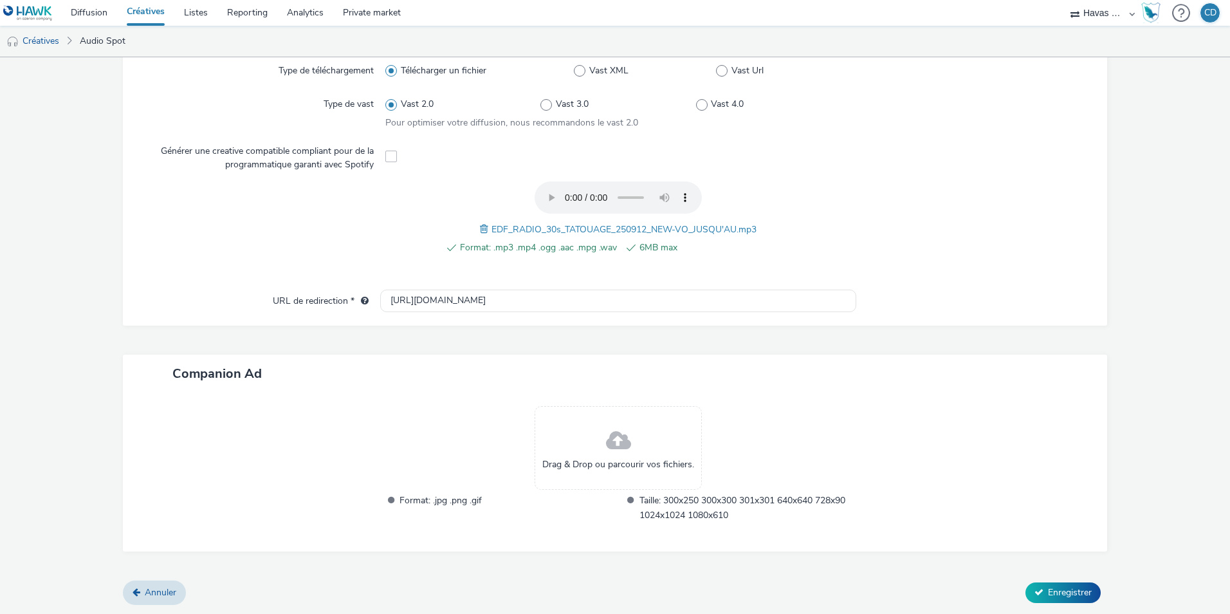
scroll to position [0, 0]
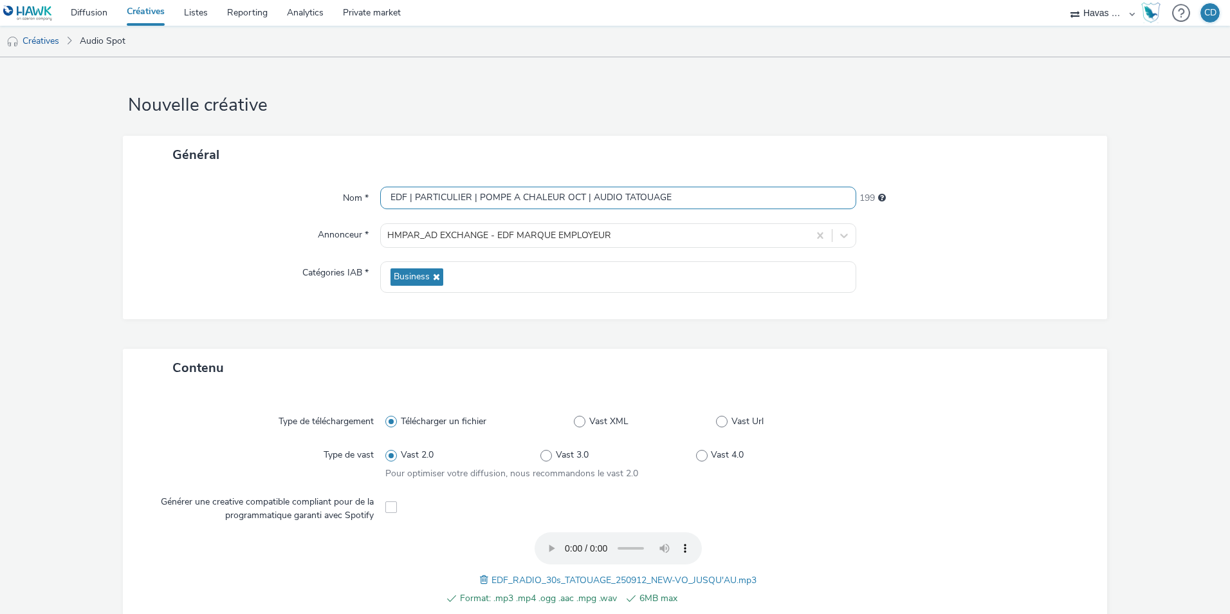
click at [564, 203] on input "EDF | PARTICULIER | POMPE A CHALEUR OCT | AUDIO TATOUAGE" at bounding box center [618, 198] width 476 height 23
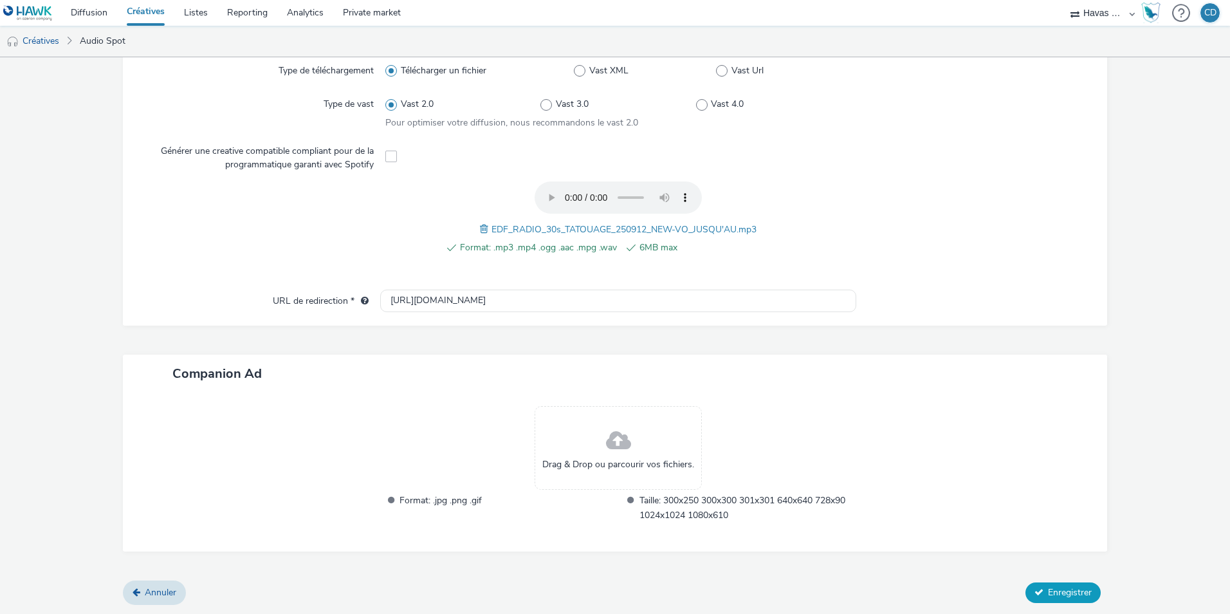
click at [1057, 589] on span "Enregistrer" at bounding box center [1070, 592] width 44 height 12
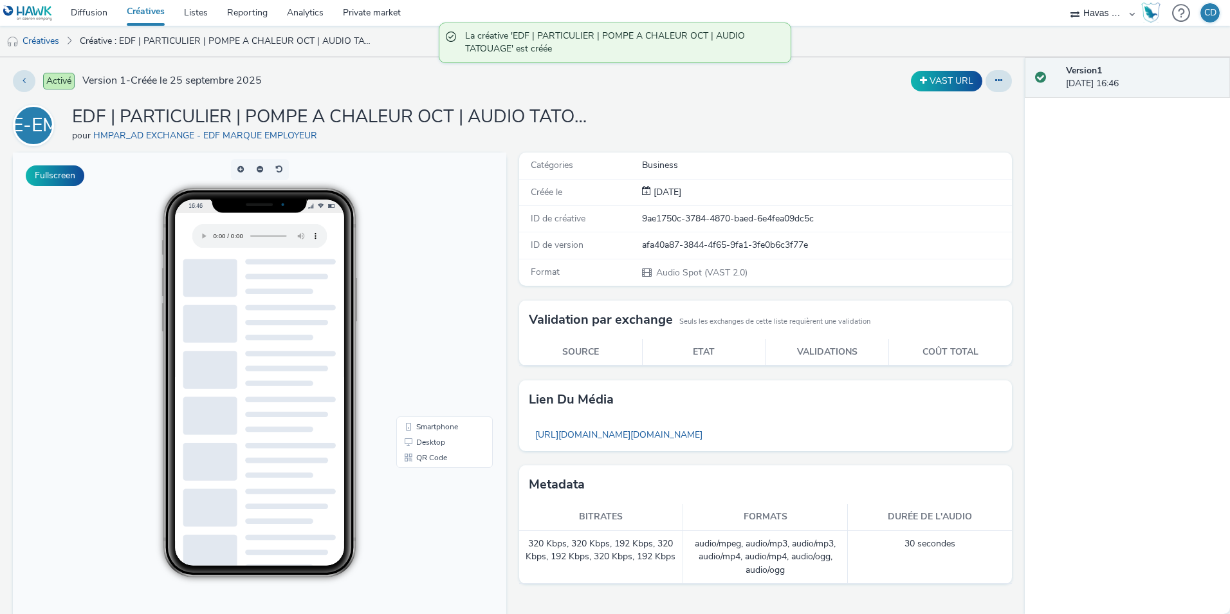
click at [71, 41] on li "Créatives" at bounding box center [36, 41] width 73 height 31
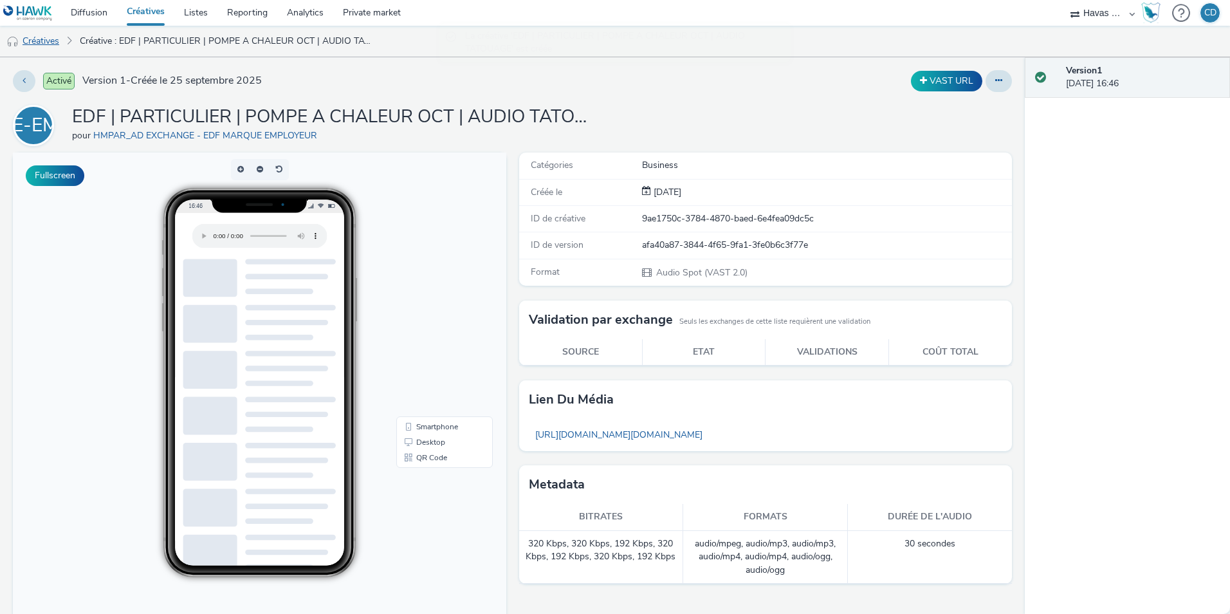
click at [63, 41] on link "Créatives" at bounding box center [33, 41] width 66 height 31
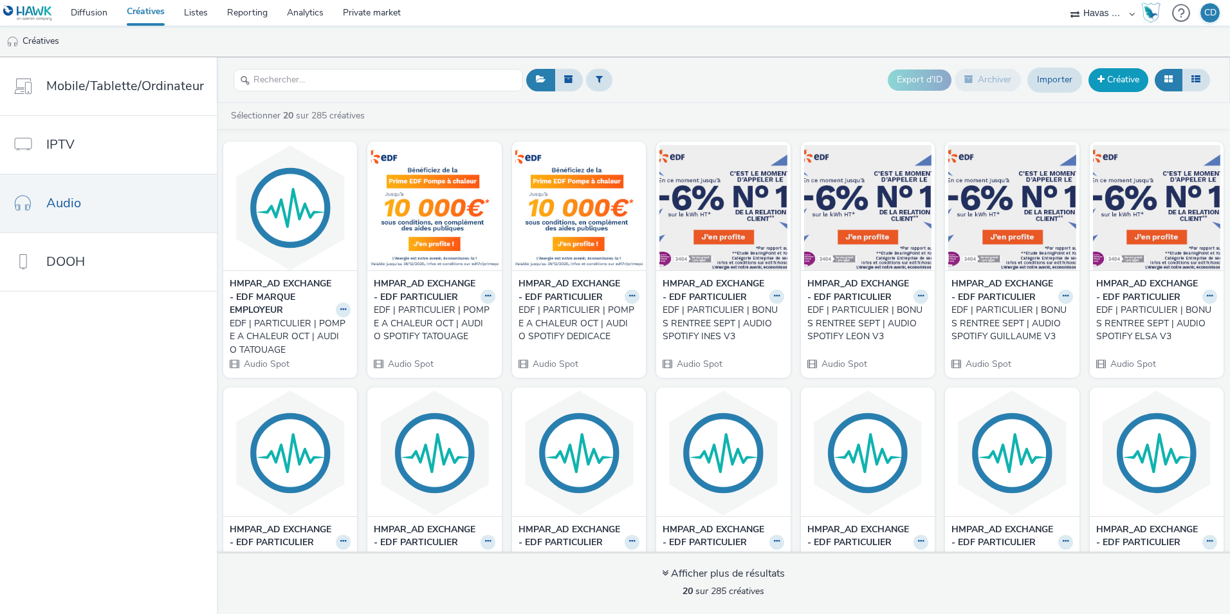
click at [1132, 80] on link "Créative" at bounding box center [1119, 79] width 60 height 23
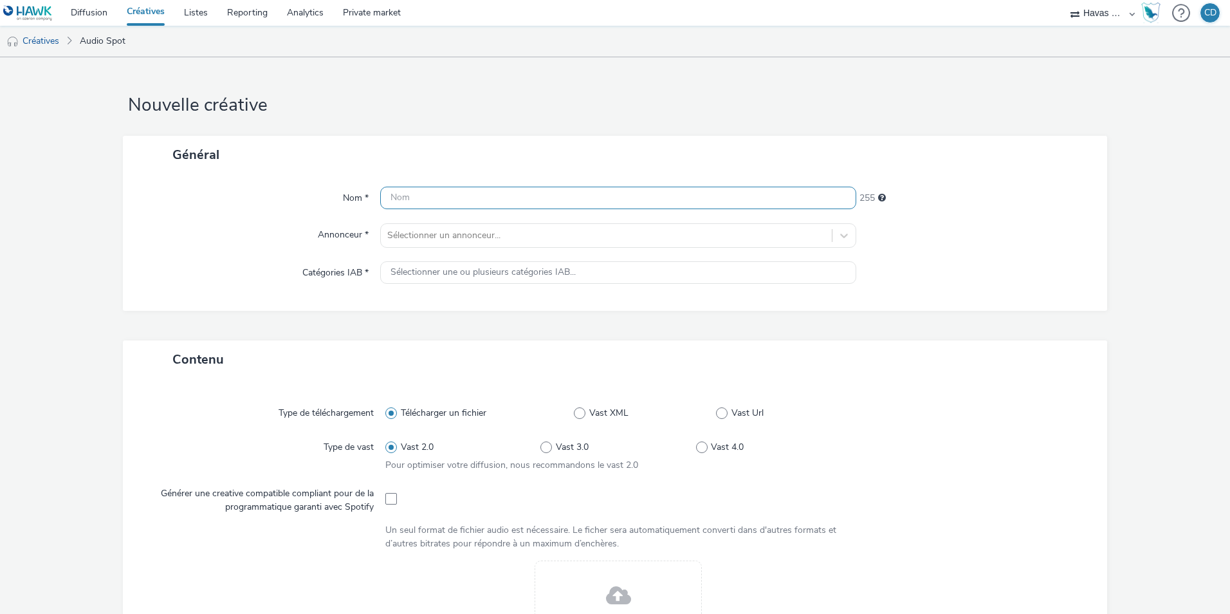
click at [699, 192] on input "text" at bounding box center [618, 198] width 476 height 23
paste input "EDF | PARTICULIER | POMPE A CHALEUR OCT | AUDIO TATOUAGE"
click at [629, 196] on input "EDF | PARTICULIER | POMPE A CHALEUR OCT | AUDIO TATOUAGE" at bounding box center [618, 198] width 476 height 23
type input "EDF | PARTICULIER | POMPE A CHALEUR OCT | AUDIO DEDICACE"
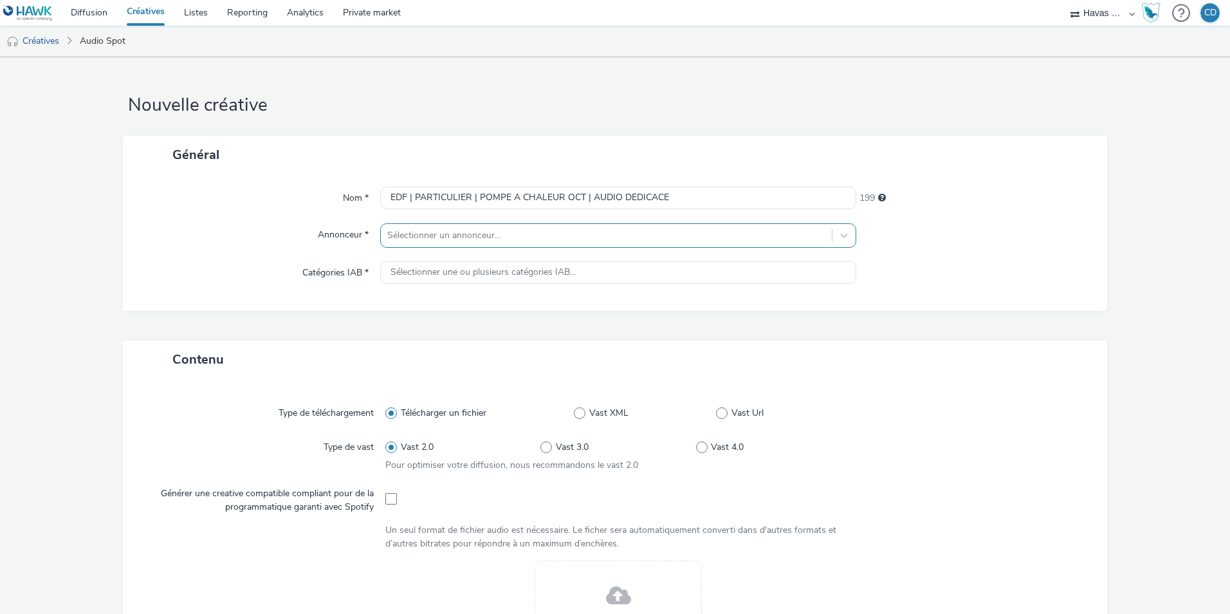
click at [570, 246] on div "Sélectionner un annonceur..." at bounding box center [606, 235] width 451 height 21
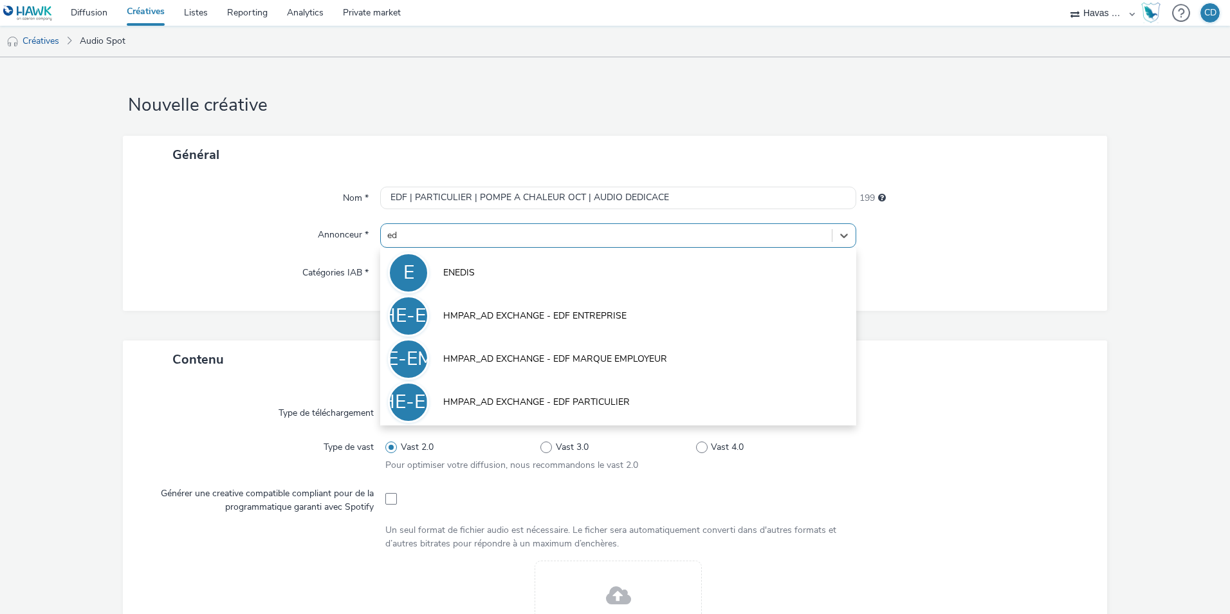
type input "edf"
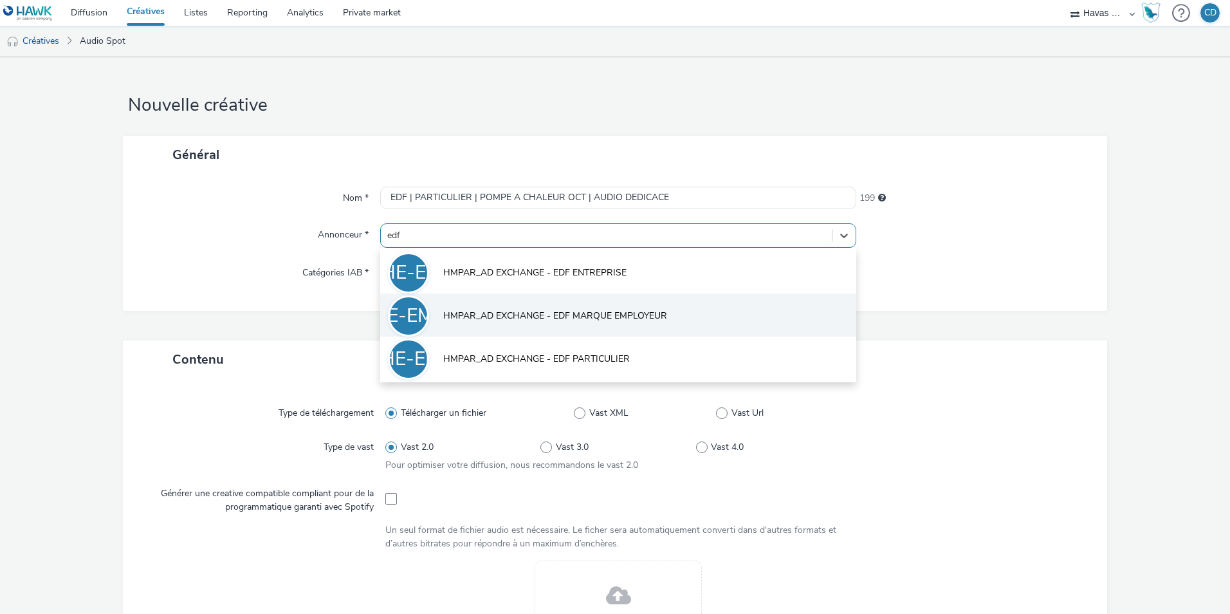
click at [592, 324] on li "HE-EME HMPAR_AD EXCHANGE - EDF MARQUE EMPLOYEUR" at bounding box center [618, 314] width 476 height 43
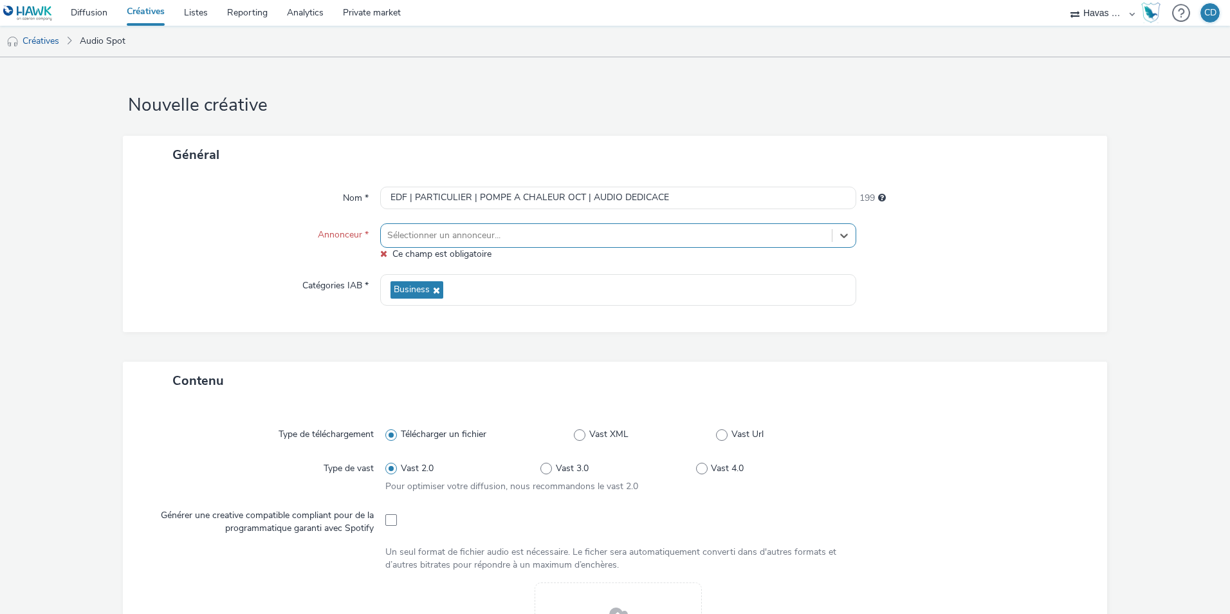
click at [738, 237] on div at bounding box center [606, 235] width 438 height 15
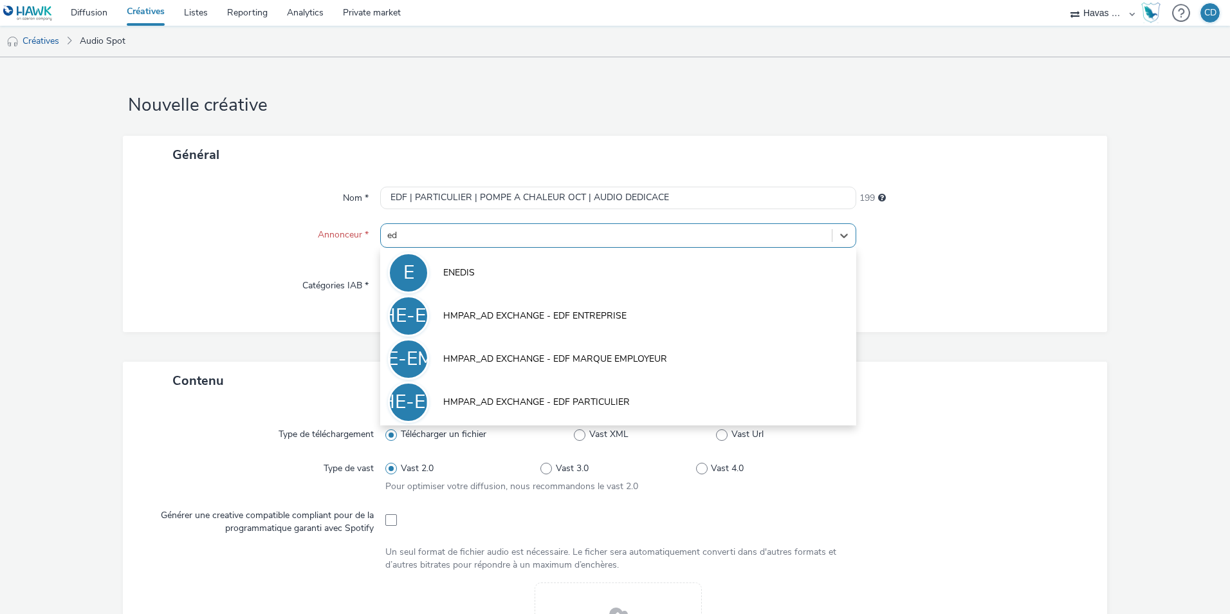
type input "edf"
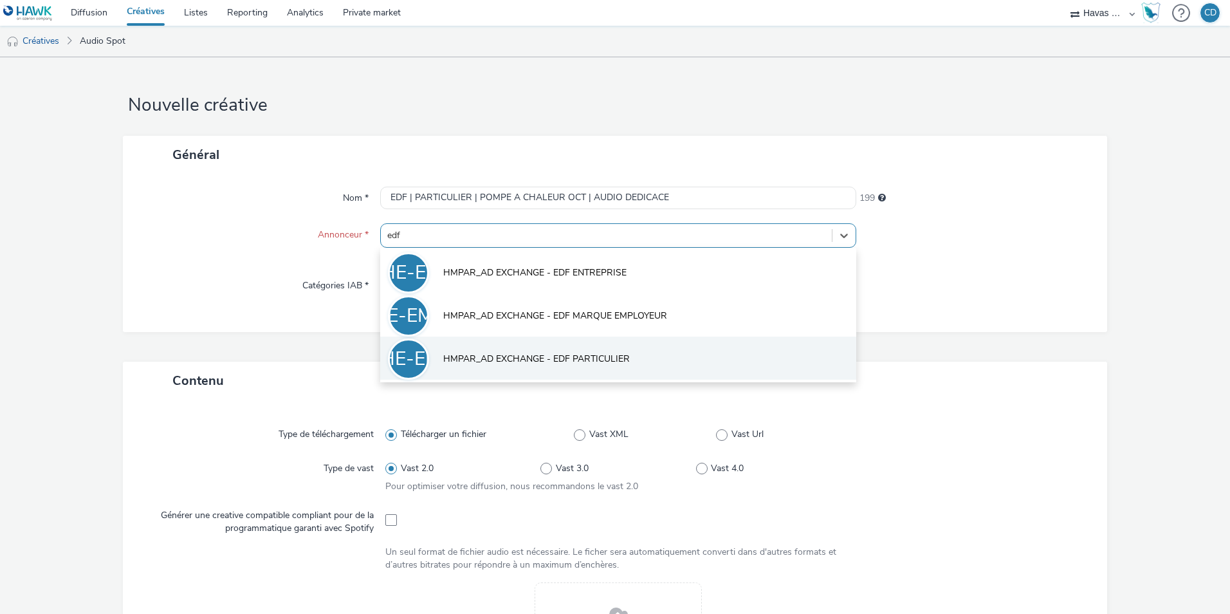
click at [668, 358] on li "HE-EP HMPAR_AD EXCHANGE - EDF PARTICULIER" at bounding box center [618, 358] width 476 height 43
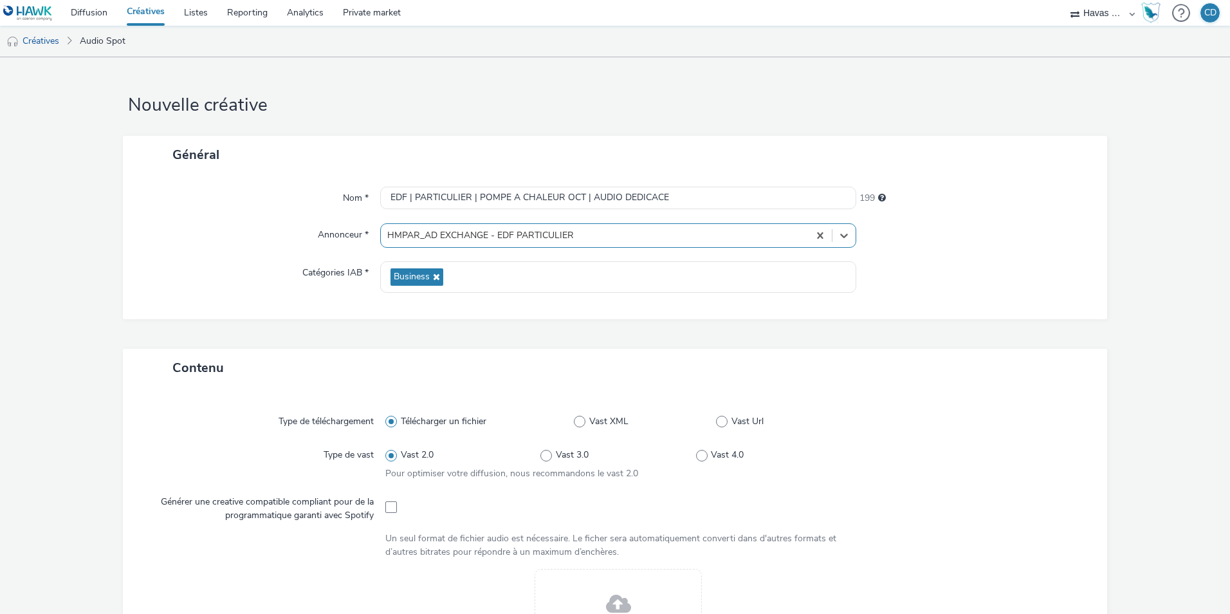
type input "[URL][DOMAIN_NAME]"
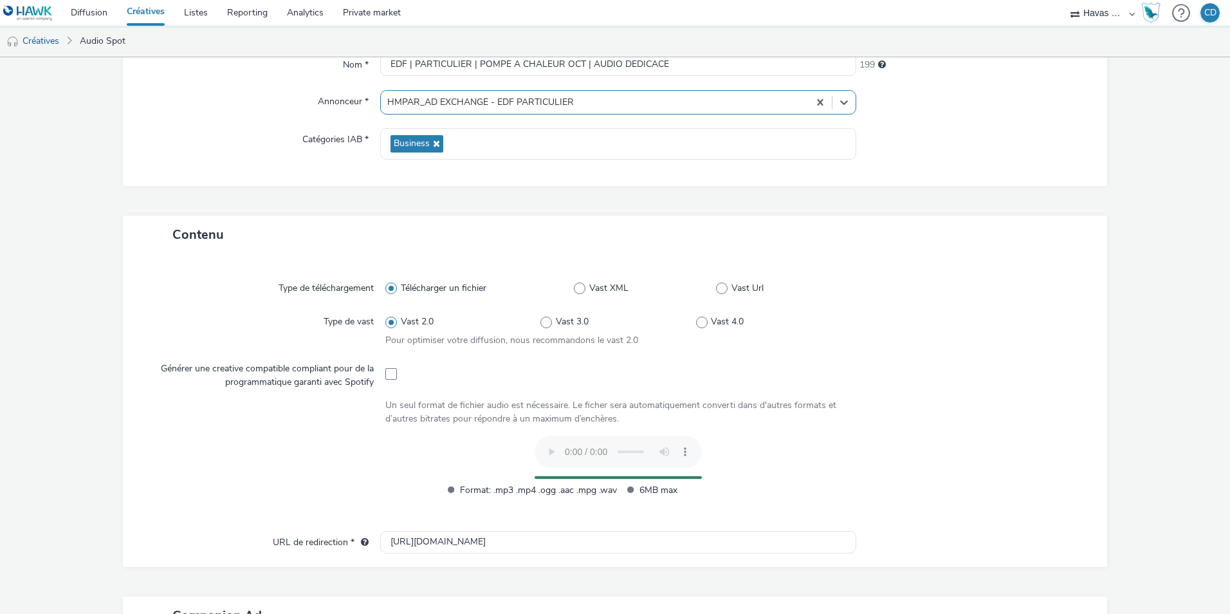
scroll to position [178, 0]
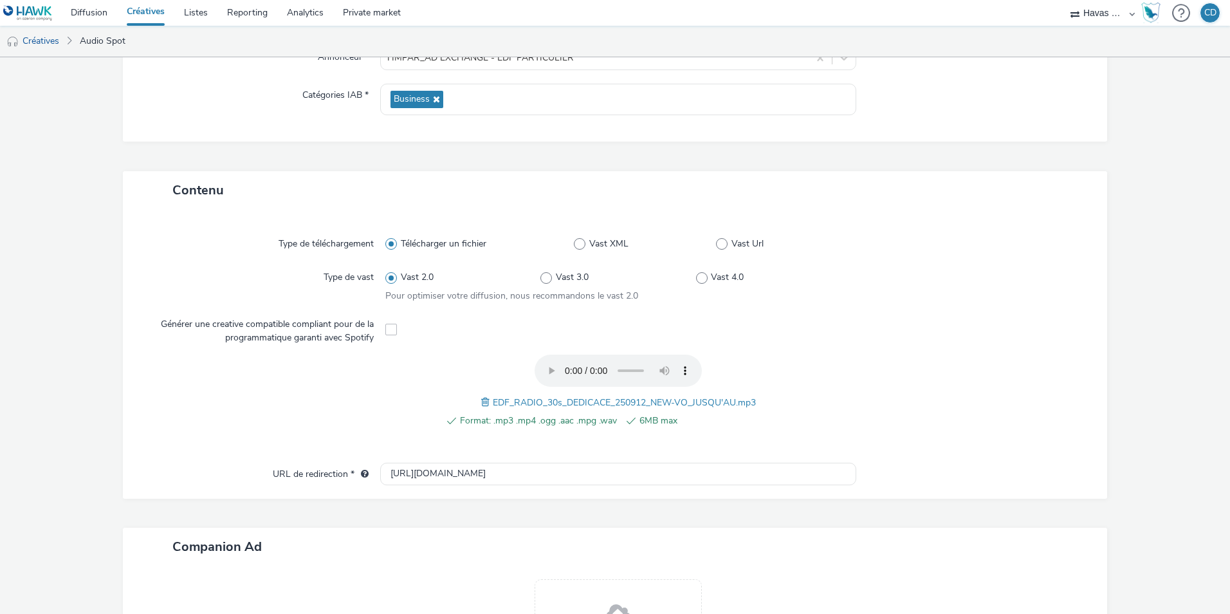
click at [544, 492] on div "Type de téléchargement Télécharger un fichier Vast XML Vast Url Type de vast Va…" at bounding box center [615, 354] width 985 height 290
click at [531, 482] on input "[URL][DOMAIN_NAME]" at bounding box center [618, 474] width 476 height 23
paste input "[URL][DOMAIN_NAME]"
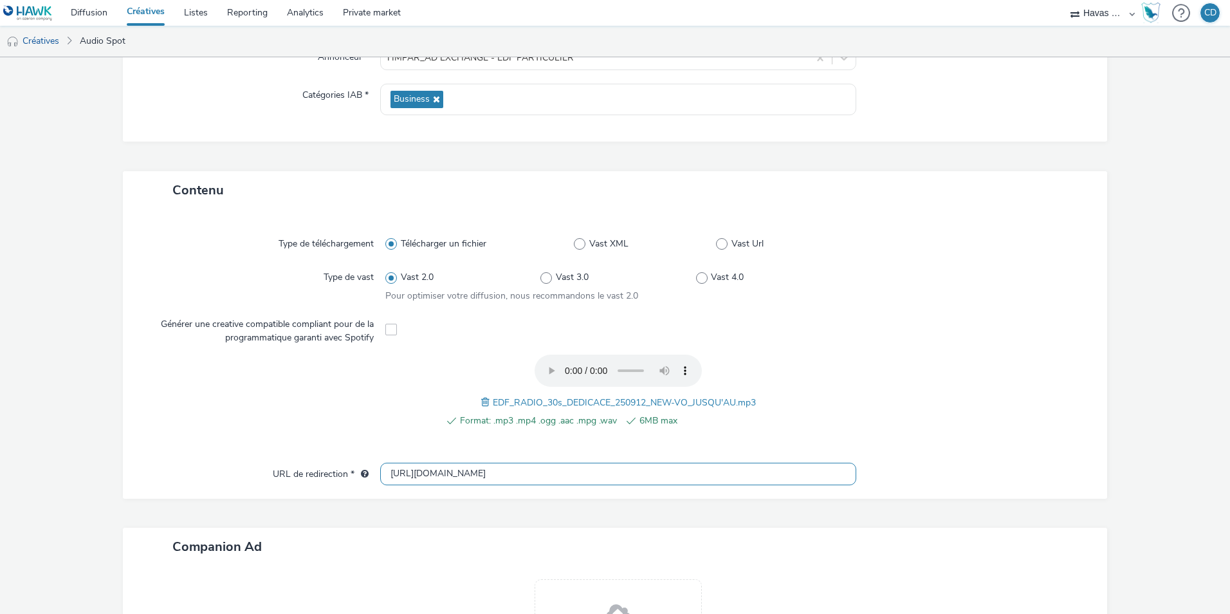
type input "[URL][DOMAIN_NAME]"
click at [936, 378] on div at bounding box center [967, 398] width 233 height 87
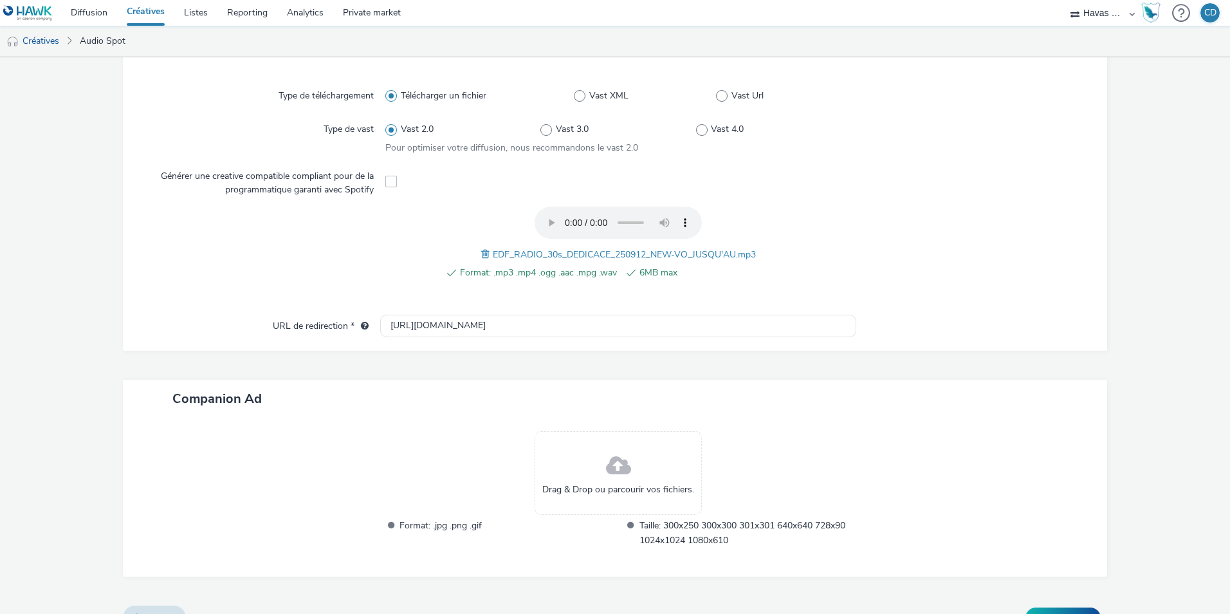
scroll to position [351, 0]
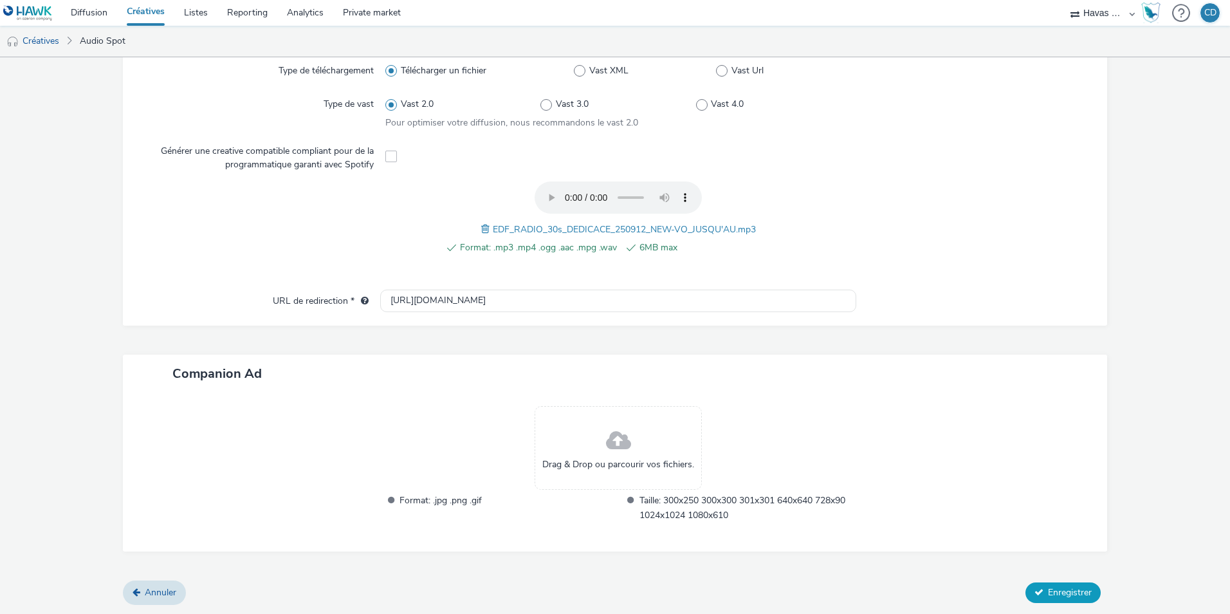
click at [1055, 594] on span "Enregistrer" at bounding box center [1070, 592] width 44 height 12
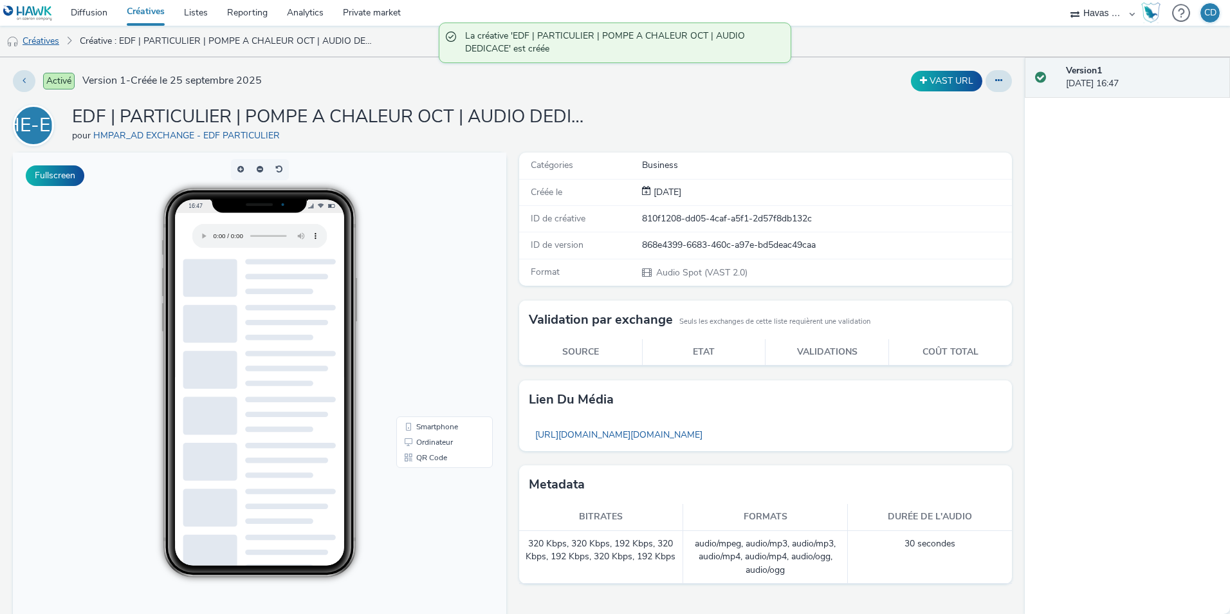
click at [55, 35] on link "Créatives" at bounding box center [33, 41] width 66 height 31
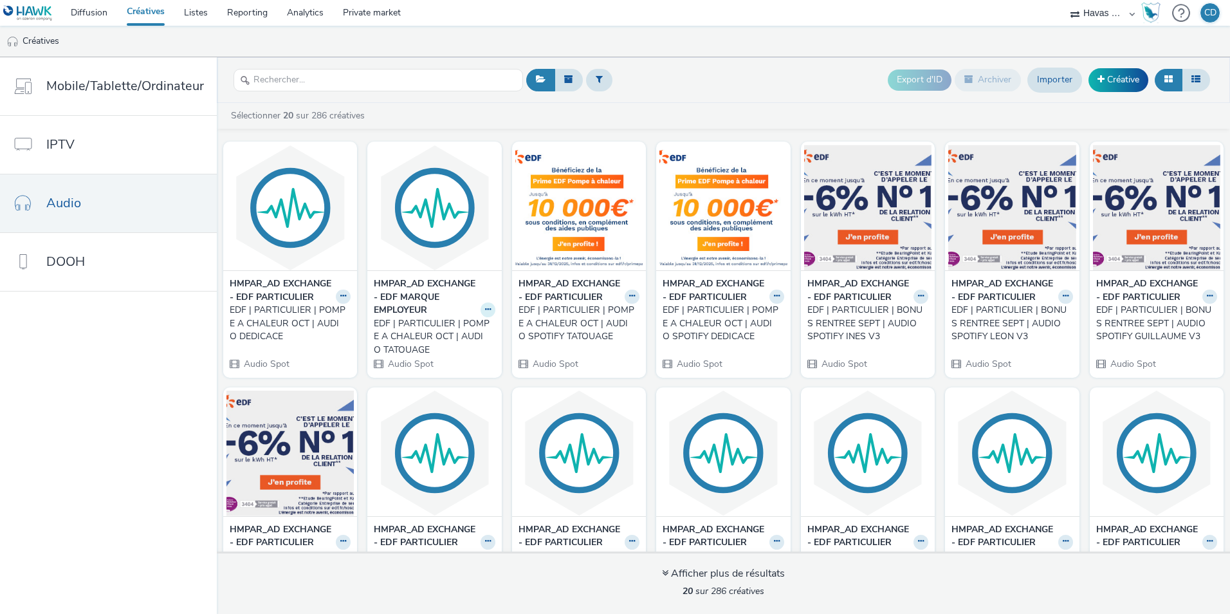
click at [485, 309] on icon at bounding box center [488, 310] width 6 height 8
click at [465, 329] on link "Modifier" at bounding box center [447, 332] width 97 height 26
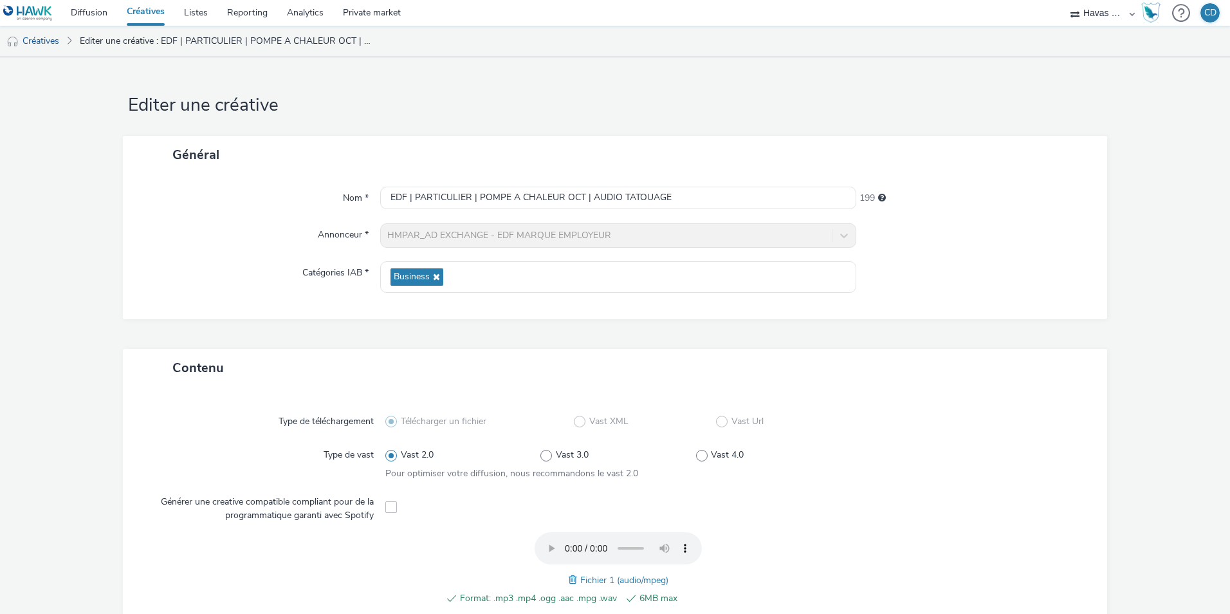
click at [577, 228] on div "HMPAR_AD EXCHANGE - EDF MARQUE EMPLOYEUR" at bounding box center [618, 235] width 476 height 24
click at [431, 199] on input "EDF | PARTICULIER | POMPE A CHALEUR OCT | AUDIO TATOUAGE" at bounding box center [618, 198] width 476 height 23
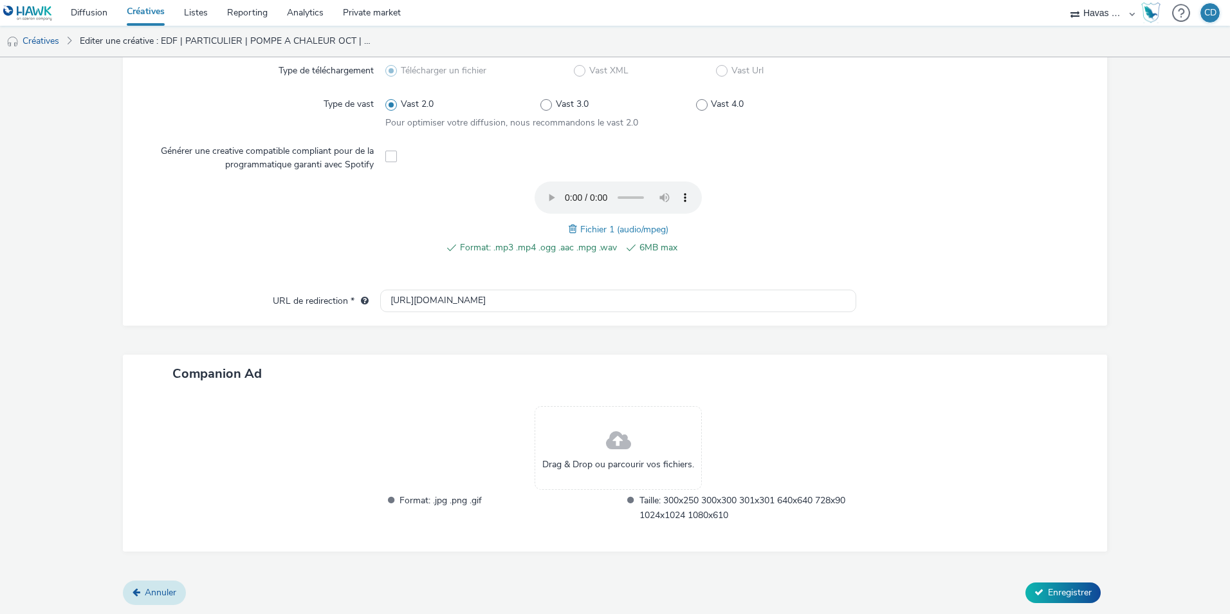
click at [146, 586] on span "Annuler" at bounding box center [161, 592] width 32 height 12
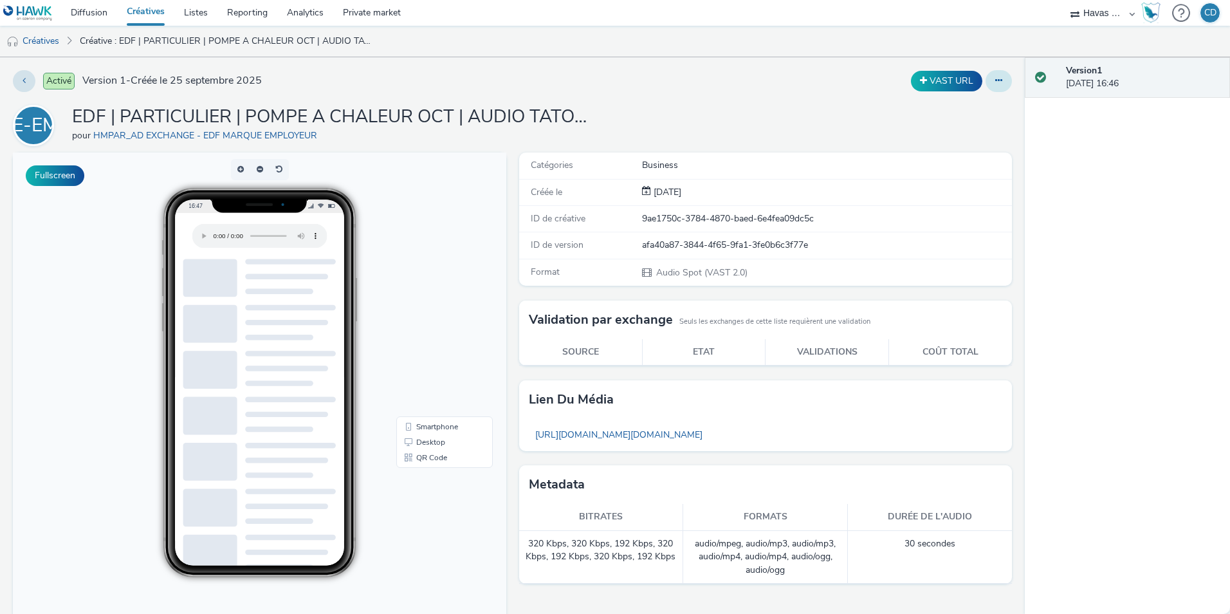
click at [994, 83] on button at bounding box center [999, 81] width 26 height 22
click at [947, 181] on link "Archiver" at bounding box center [964, 184] width 97 height 26
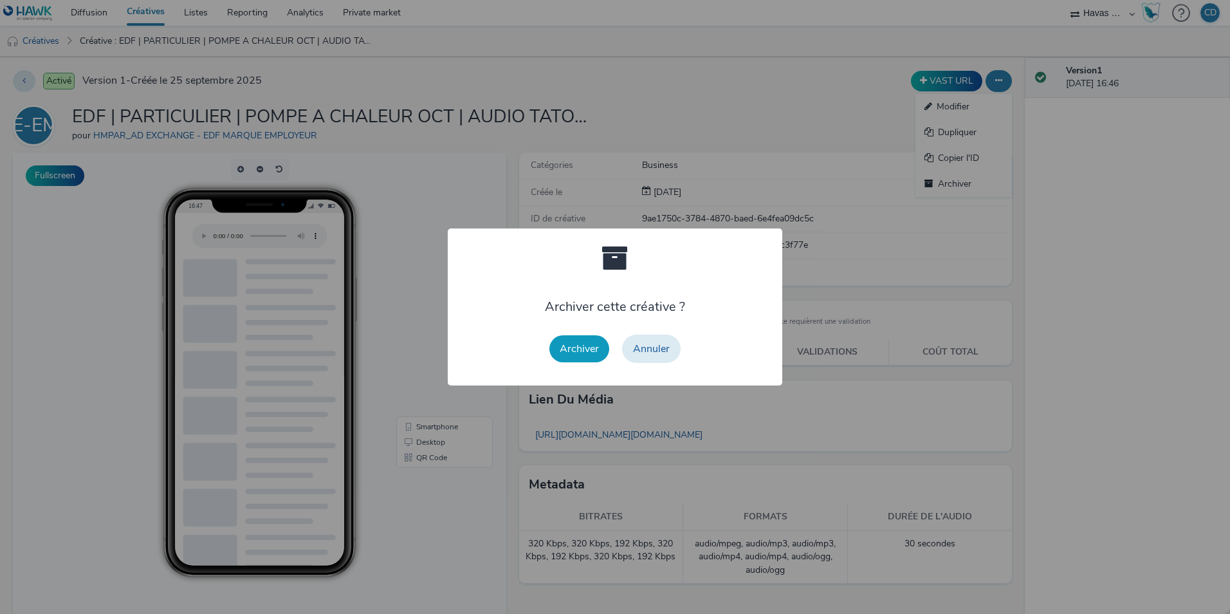
click at [590, 353] on button "Archiver" at bounding box center [580, 348] width 60 height 27
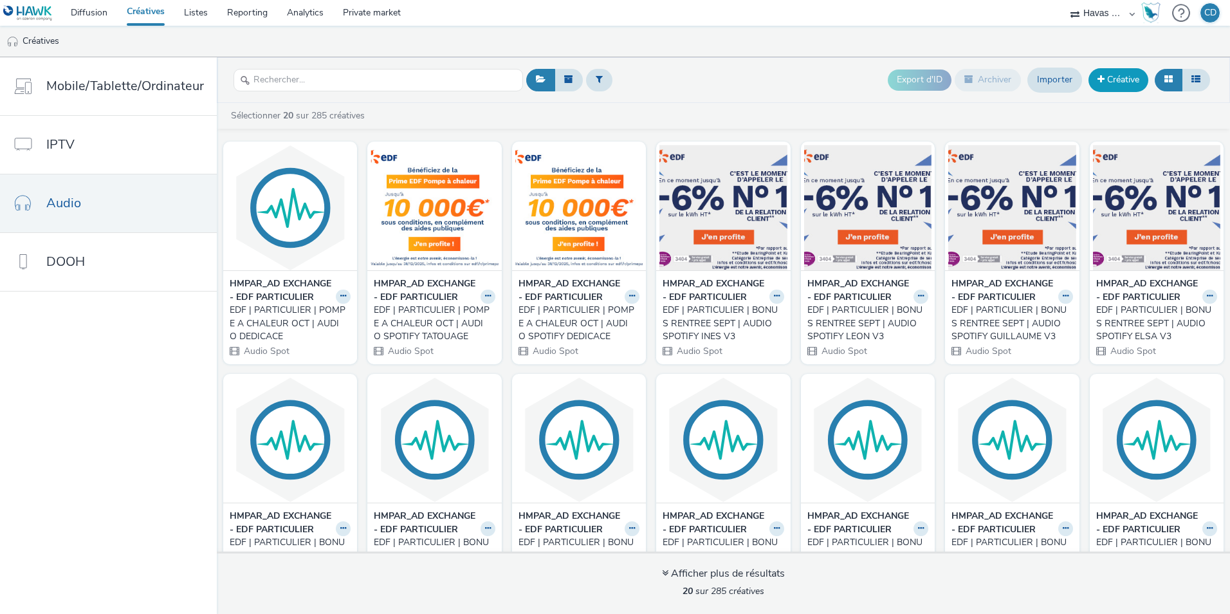
click at [1115, 86] on link "Créative" at bounding box center [1119, 79] width 60 height 23
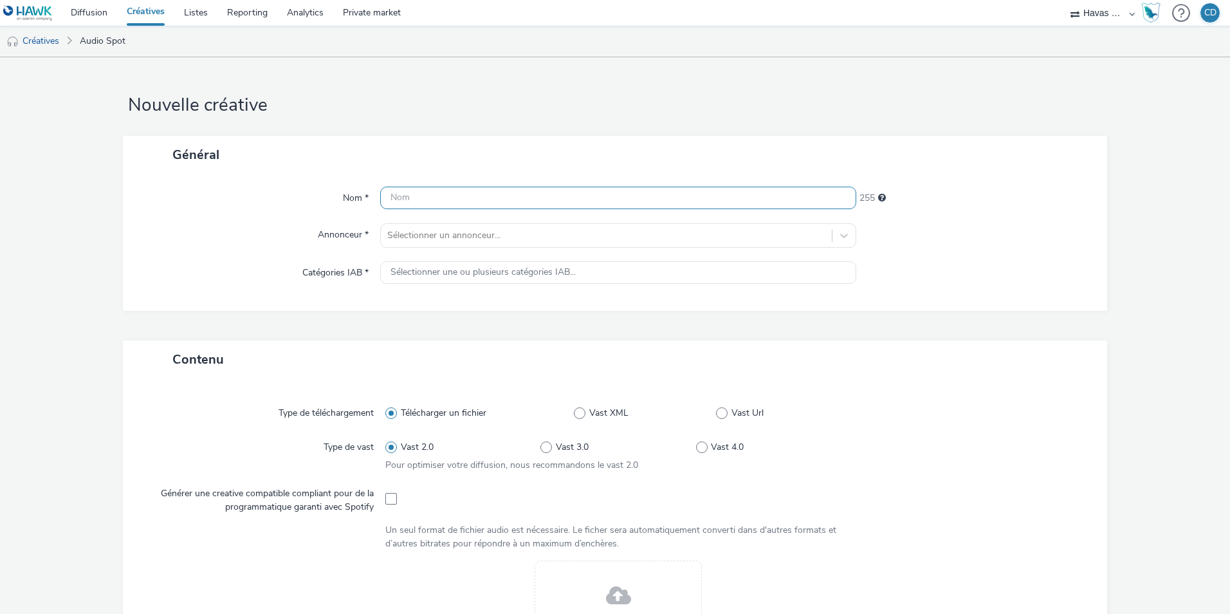
click at [654, 206] on input "text" at bounding box center [618, 198] width 476 height 23
paste input "EDF | PARTICULIER | POMPE A CHALEUR OCT | AUDIO TATOUAGE"
type input "EDF | PARTICULIER | POMPE A CHALEUR OCT | AUDIO TATOUAGE"
click at [506, 234] on div at bounding box center [606, 235] width 438 height 15
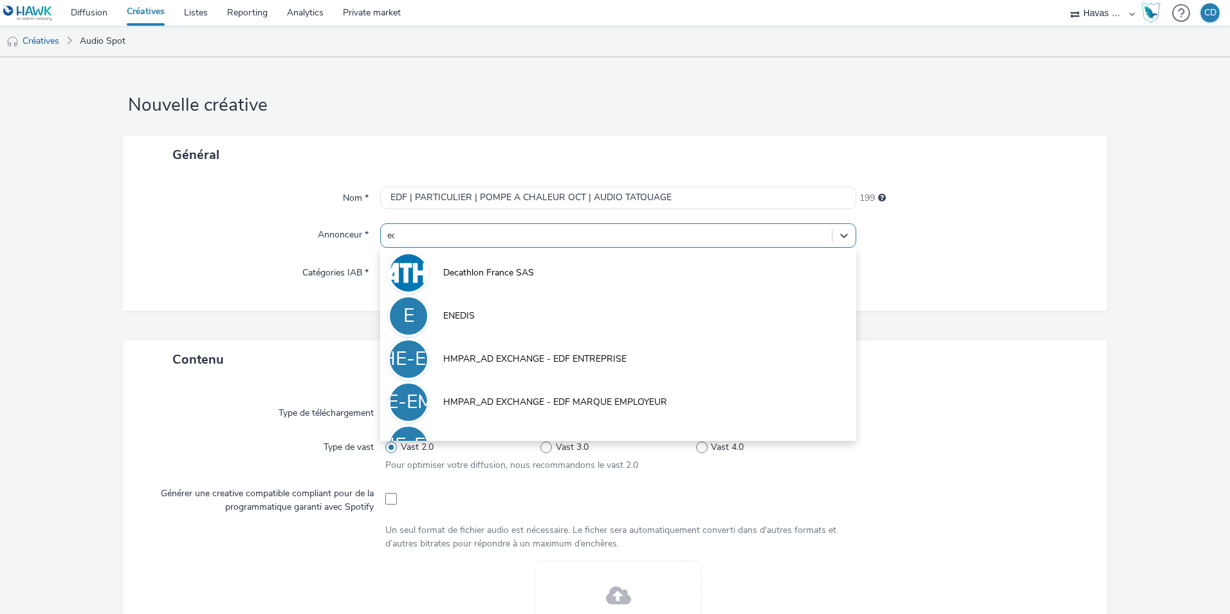
type input "edf"
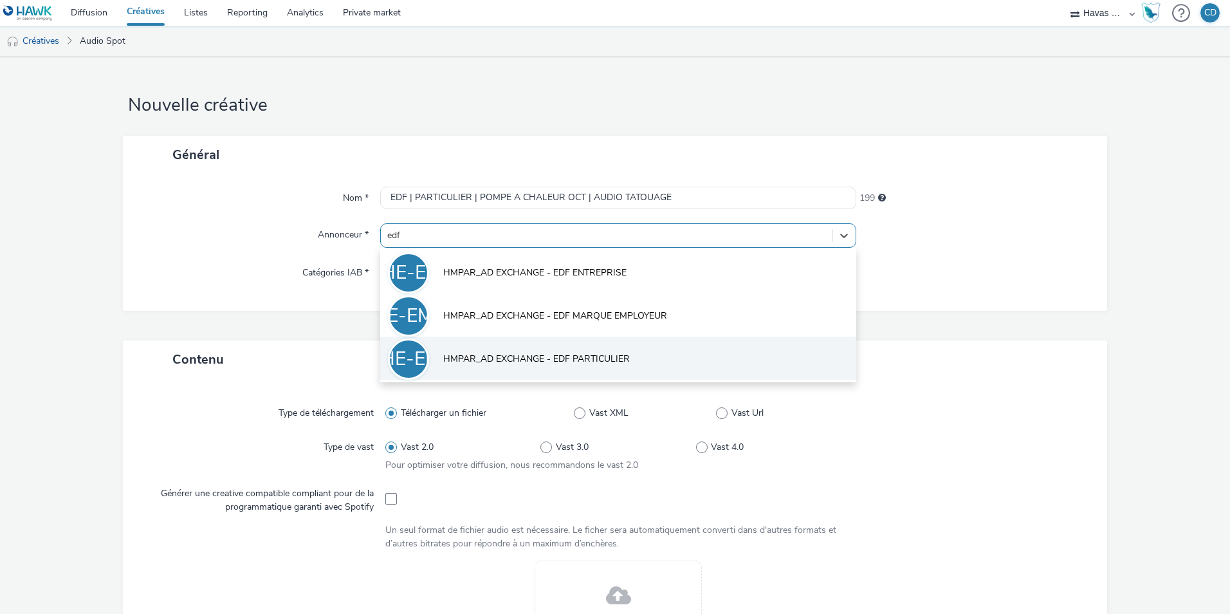
click at [557, 367] on li "HE-EP HMPAR_AD EXCHANGE - EDF PARTICULIER" at bounding box center [618, 358] width 476 height 43
type input "[URL][DOMAIN_NAME]"
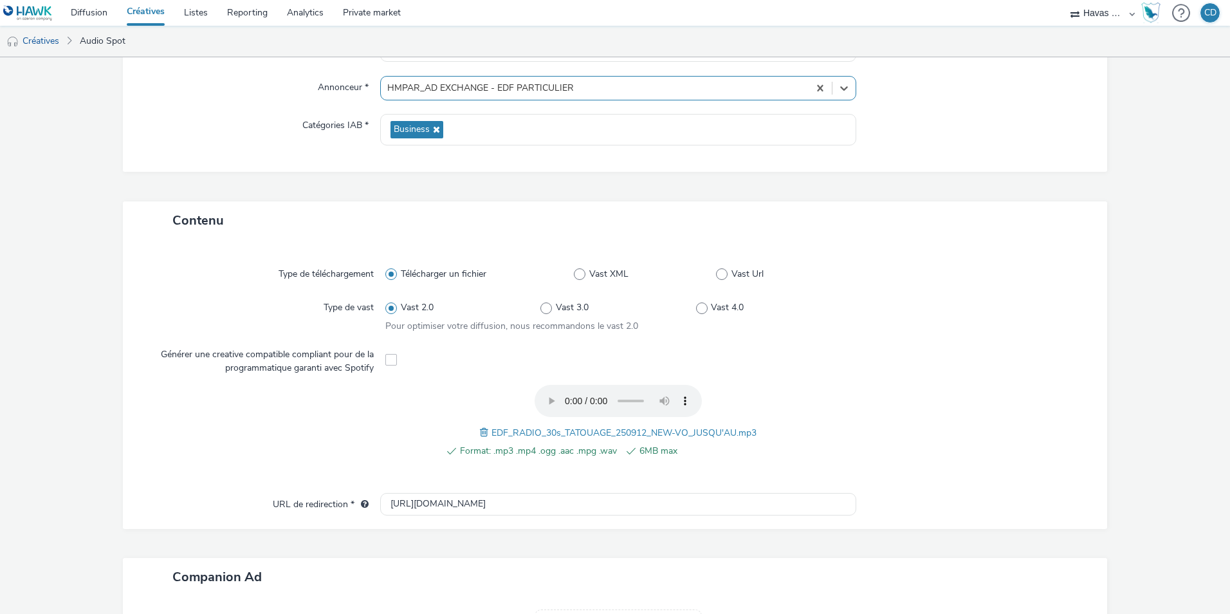
scroll to position [148, 0]
click at [515, 496] on input "[URL][DOMAIN_NAME]" at bounding box center [618, 503] width 476 height 23
paste input "[URL][DOMAIN_NAME]"
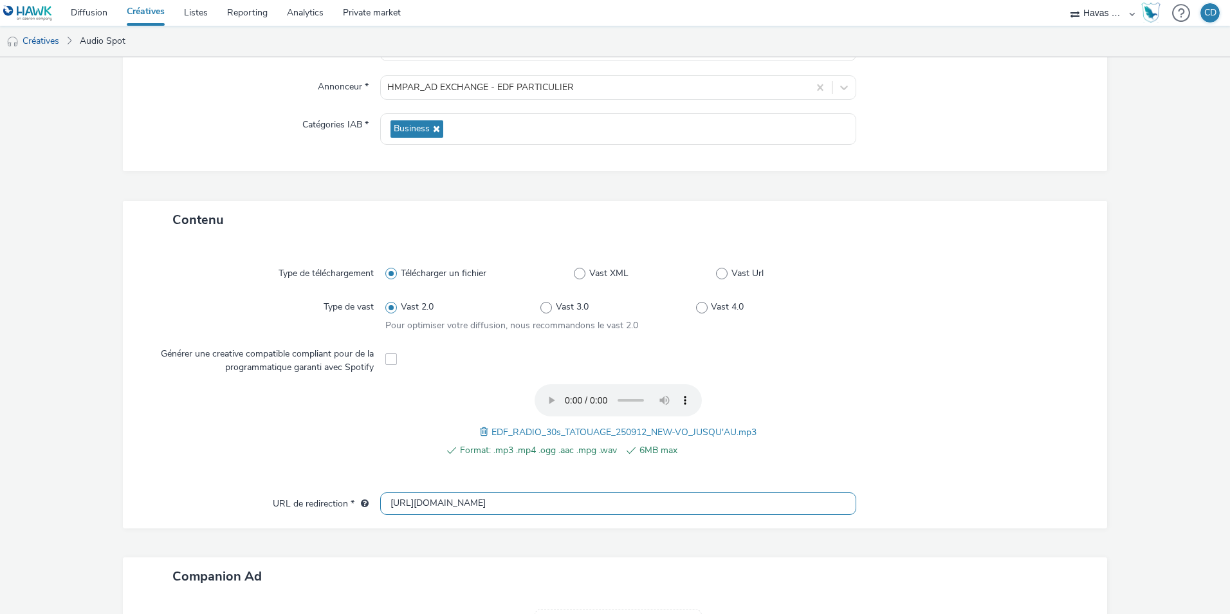
type input "[URL][DOMAIN_NAME]"
click at [895, 445] on div at bounding box center [967, 427] width 233 height 87
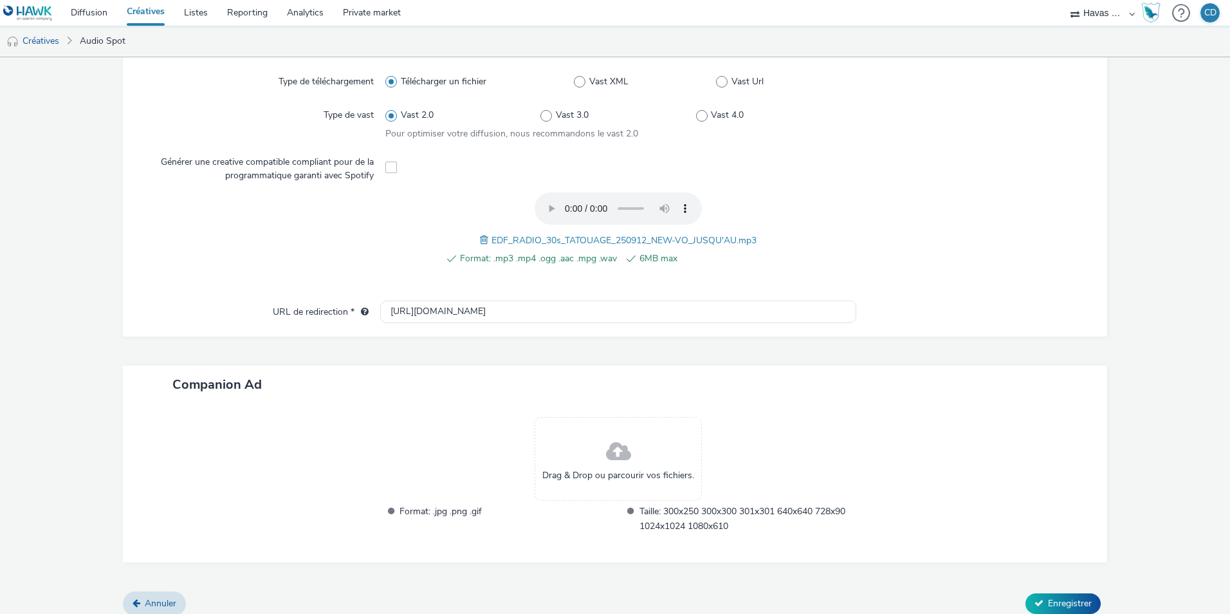
scroll to position [351, 0]
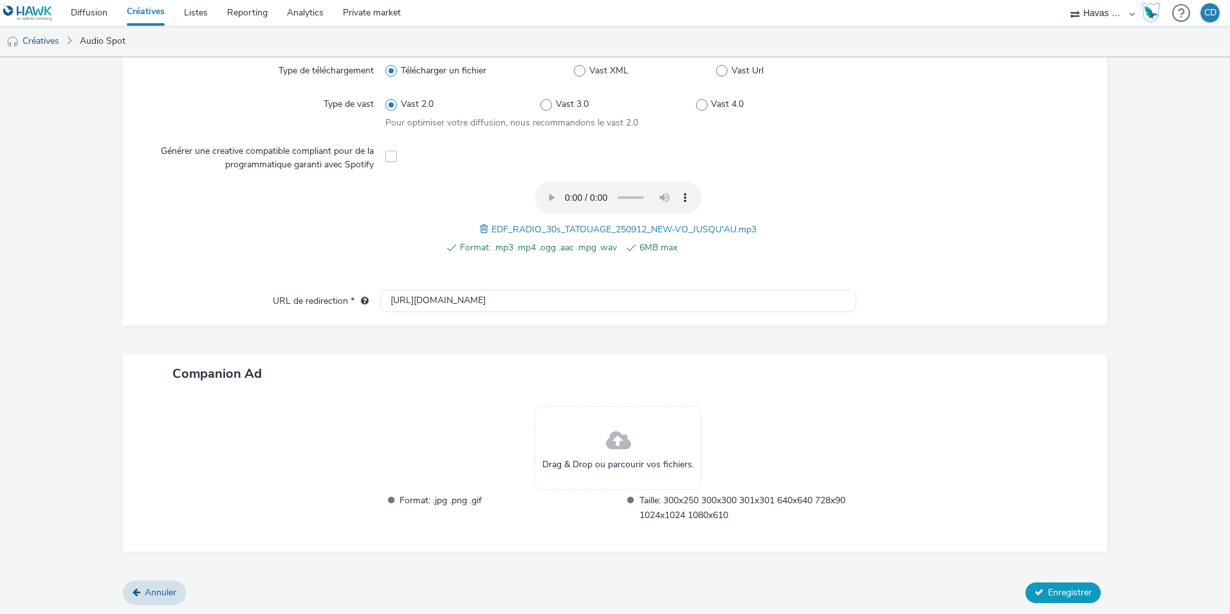
click at [1062, 589] on span "Enregistrer" at bounding box center [1070, 592] width 44 height 12
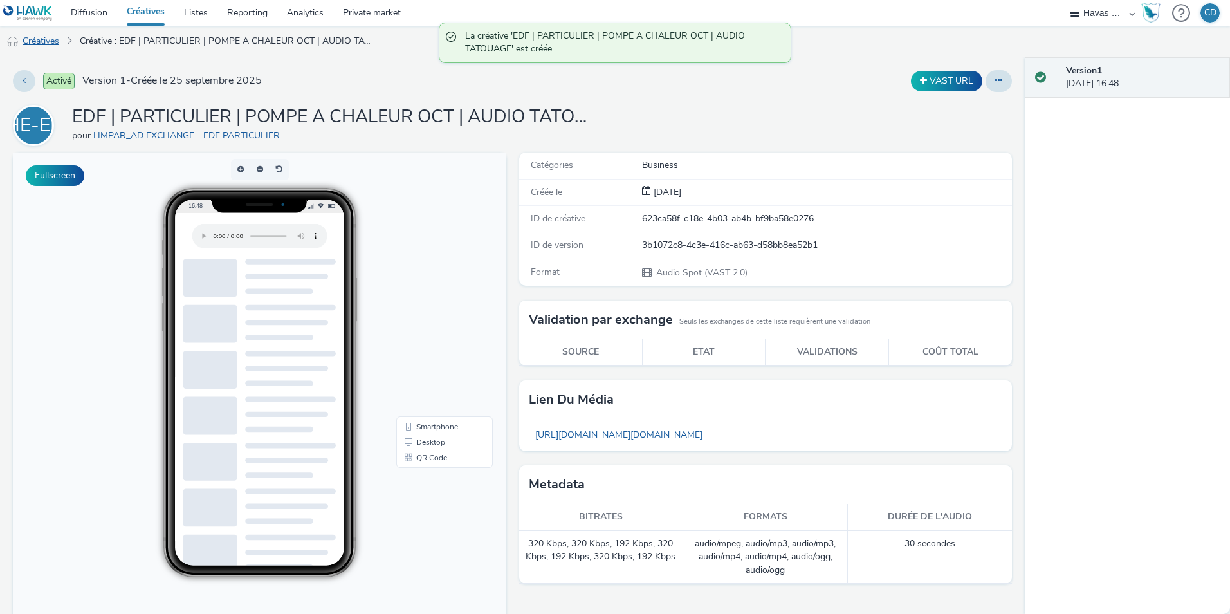
click at [59, 46] on link "Créatives" at bounding box center [33, 41] width 66 height 31
